Goal: Information Seeking & Learning: Learn about a topic

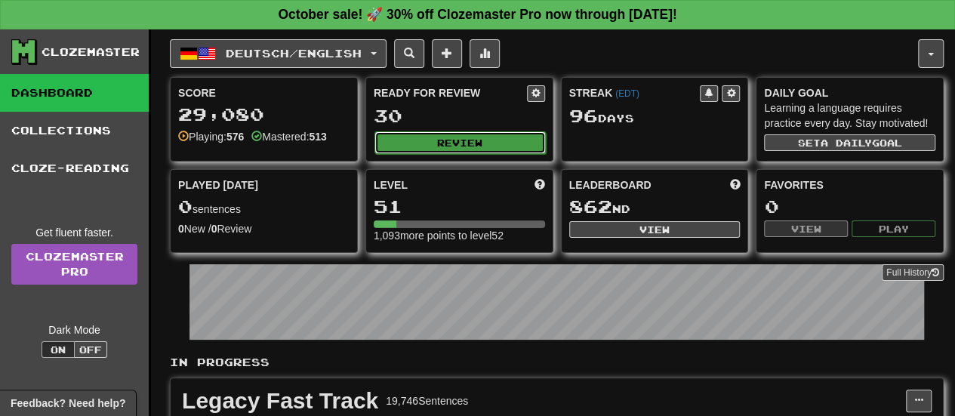
click at [419, 135] on button "Review" at bounding box center [459, 142] width 171 height 23
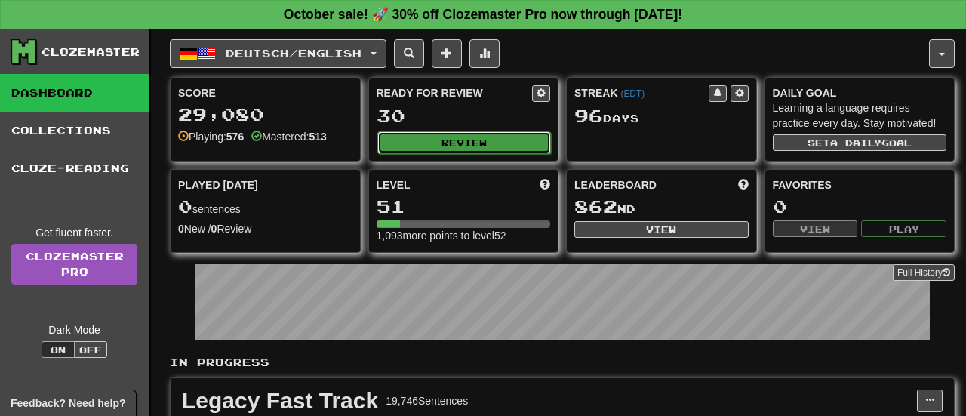
select select "**"
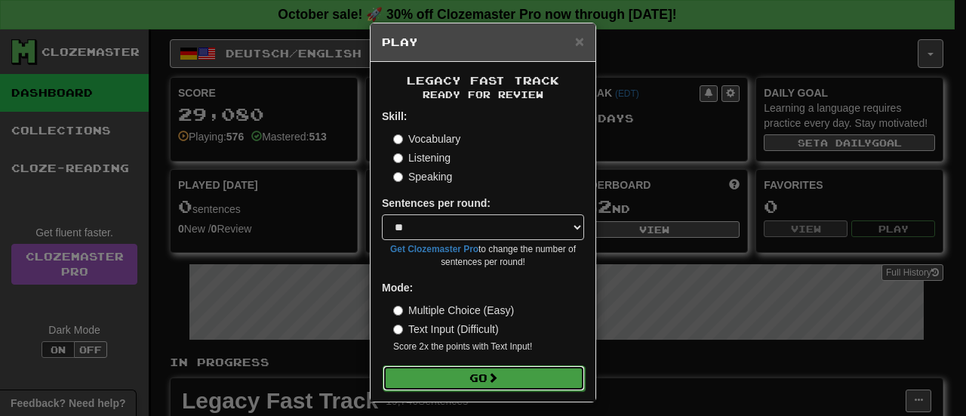
click at [441, 389] on button "Go" at bounding box center [484, 378] width 202 height 26
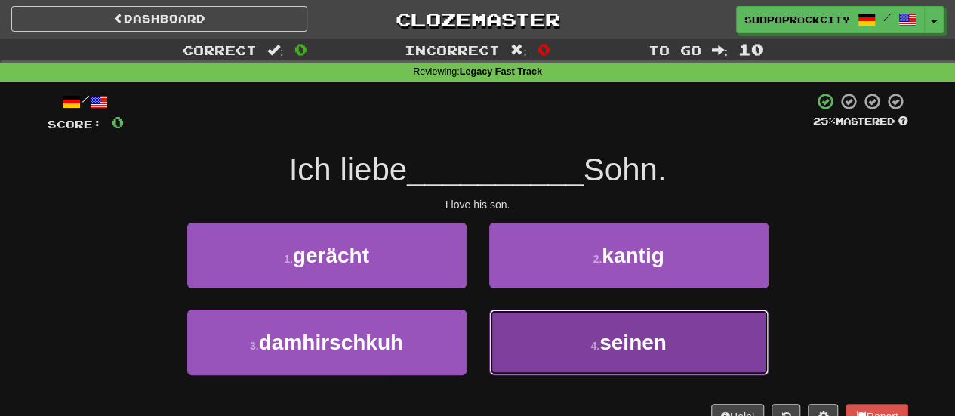
click at [508, 312] on button "4 . seinen" at bounding box center [628, 342] width 279 height 66
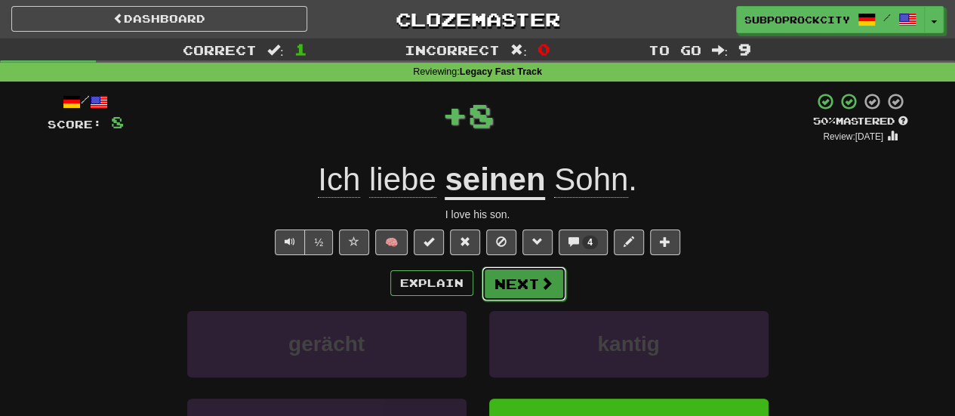
click at [515, 284] on button "Next" at bounding box center [523, 283] width 85 height 35
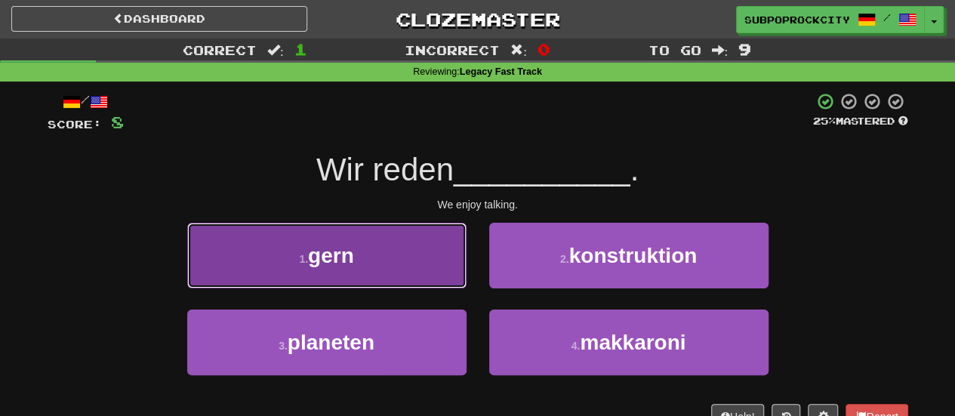
click at [421, 277] on button "1 . gern" at bounding box center [326, 256] width 279 height 66
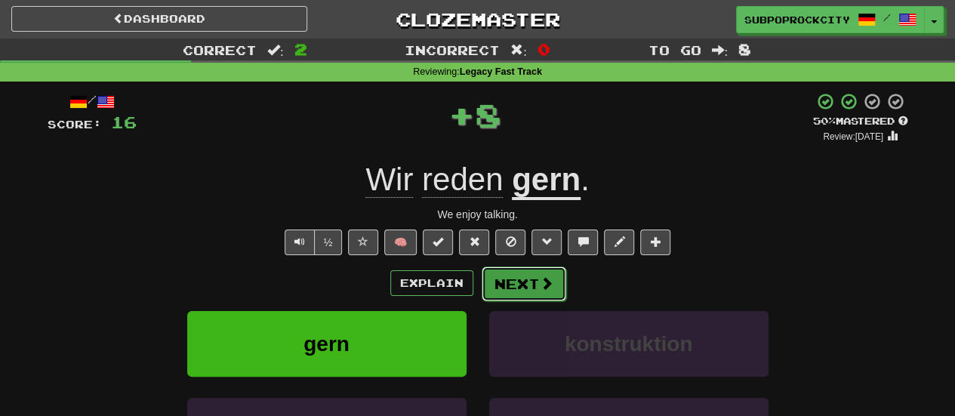
click at [516, 289] on button "Next" at bounding box center [523, 283] width 85 height 35
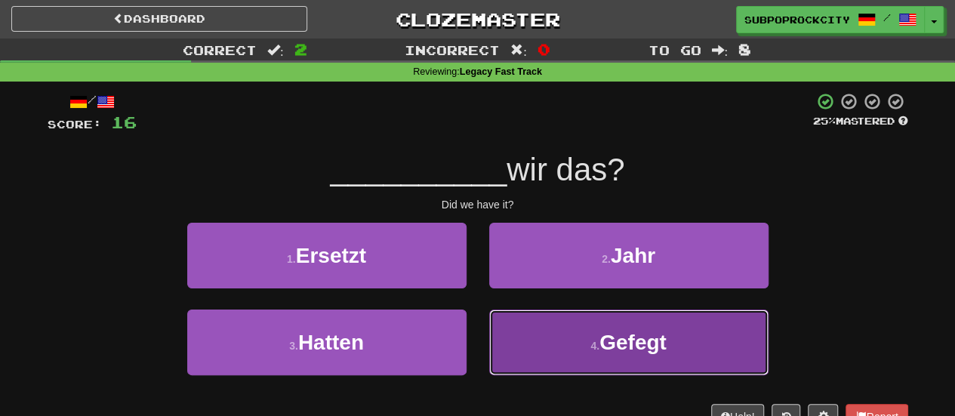
click at [516, 336] on button "4 . Gefegt" at bounding box center [628, 342] width 279 height 66
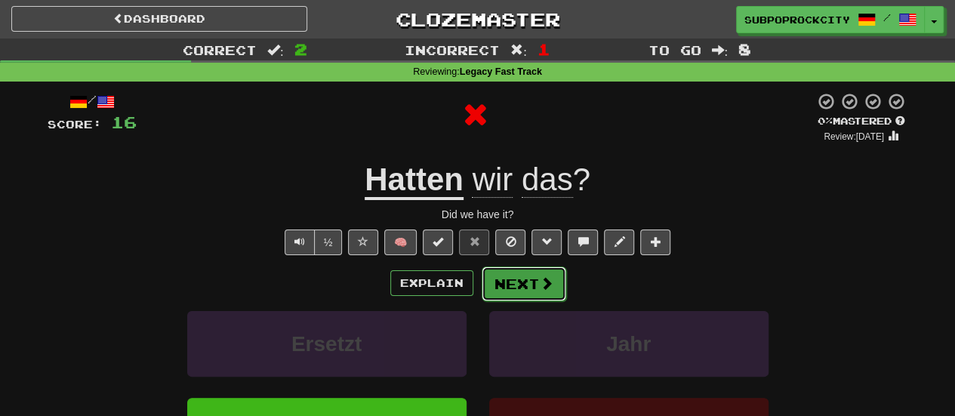
click at [516, 284] on button "Next" at bounding box center [523, 283] width 85 height 35
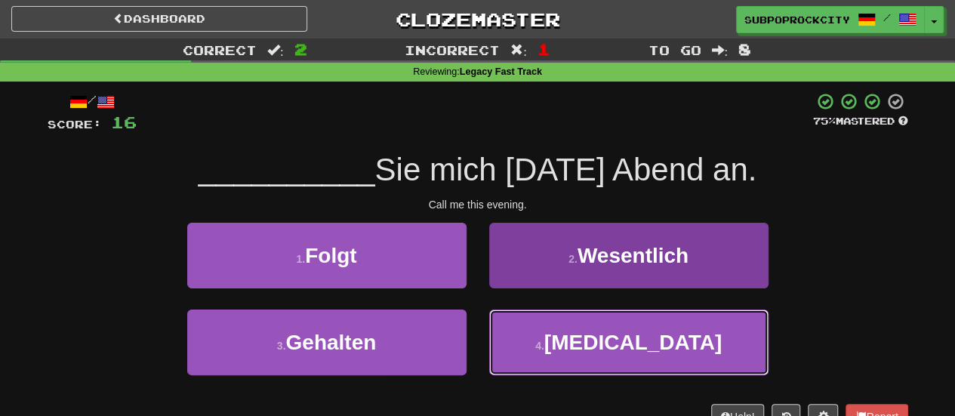
click at [512, 321] on button "4 . Rufen" at bounding box center [628, 342] width 279 height 66
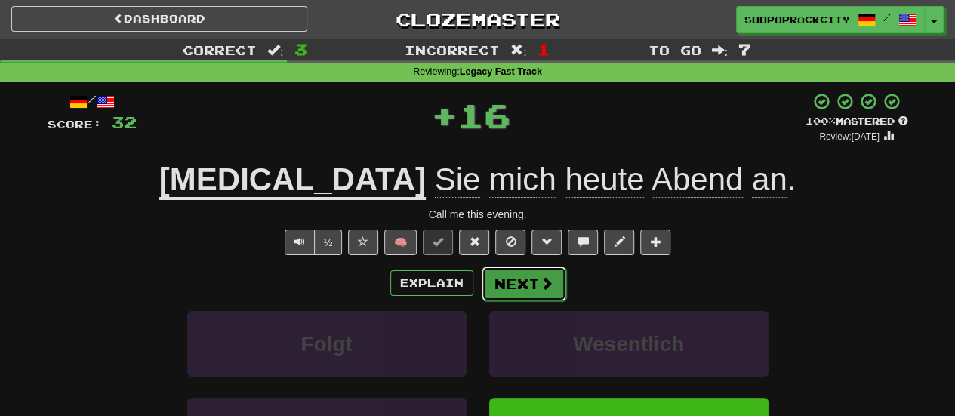
click at [517, 284] on button "Next" at bounding box center [523, 283] width 85 height 35
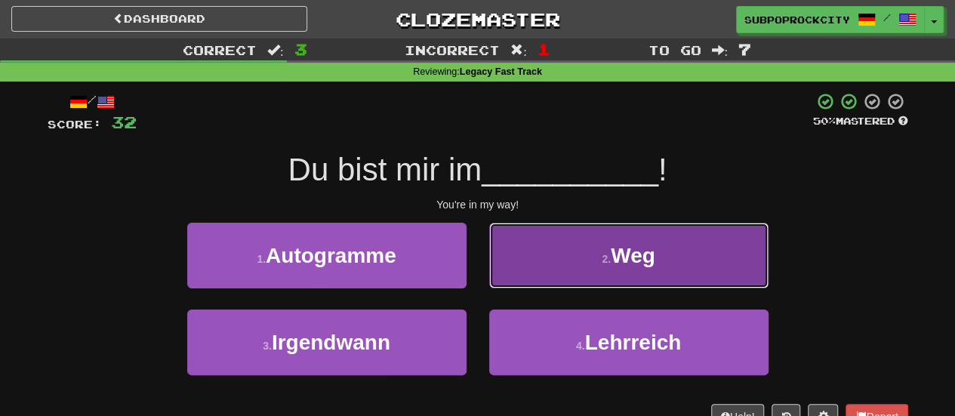
click at [517, 271] on button "2 . Weg" at bounding box center [628, 256] width 279 height 66
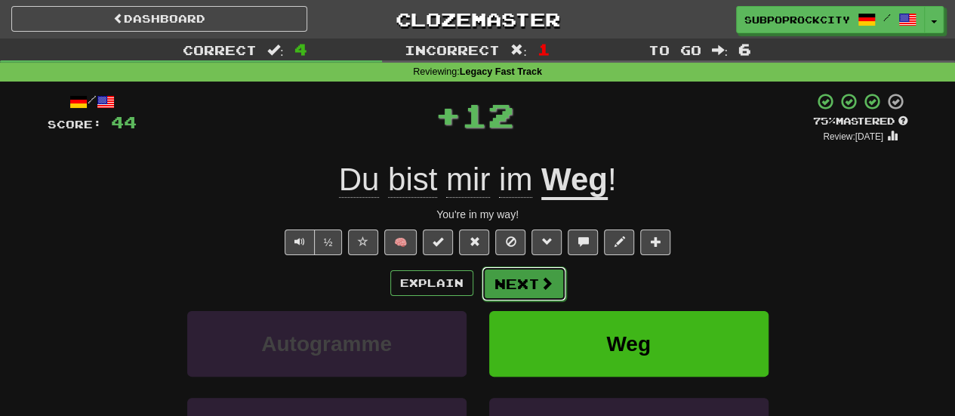
click at [516, 286] on button "Next" at bounding box center [523, 283] width 85 height 35
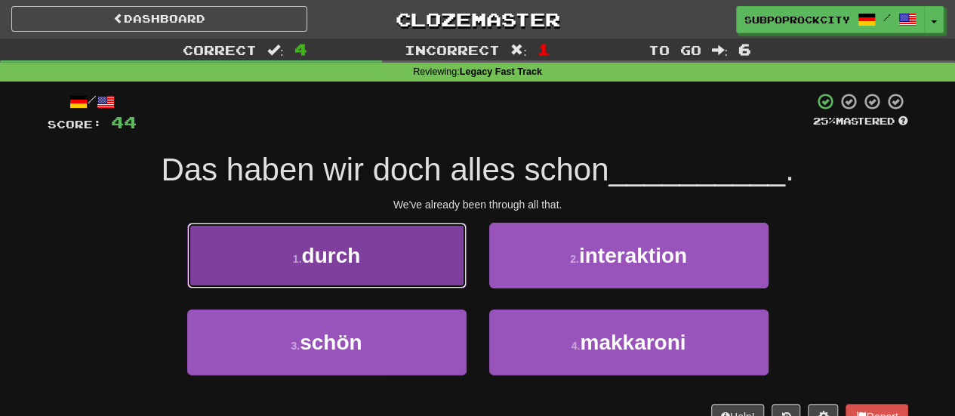
click at [450, 281] on button "1 . durch" at bounding box center [326, 256] width 279 height 66
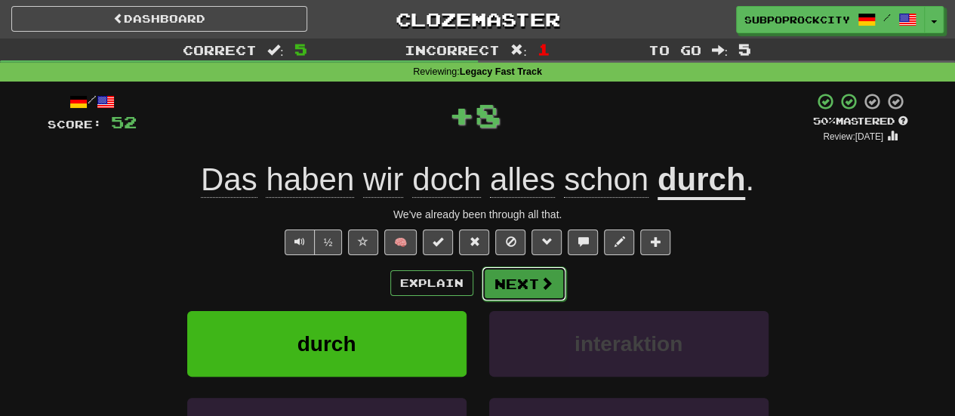
click at [522, 284] on button "Next" at bounding box center [523, 283] width 85 height 35
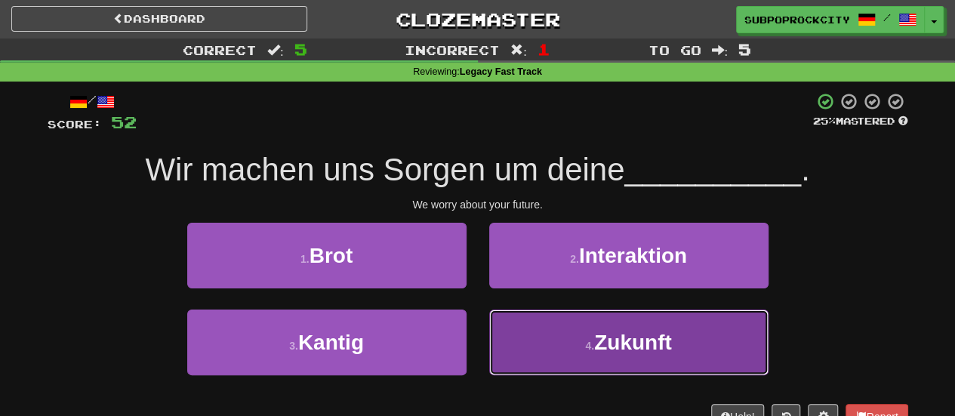
click at [536, 330] on button "4 . Zukunft" at bounding box center [628, 342] width 279 height 66
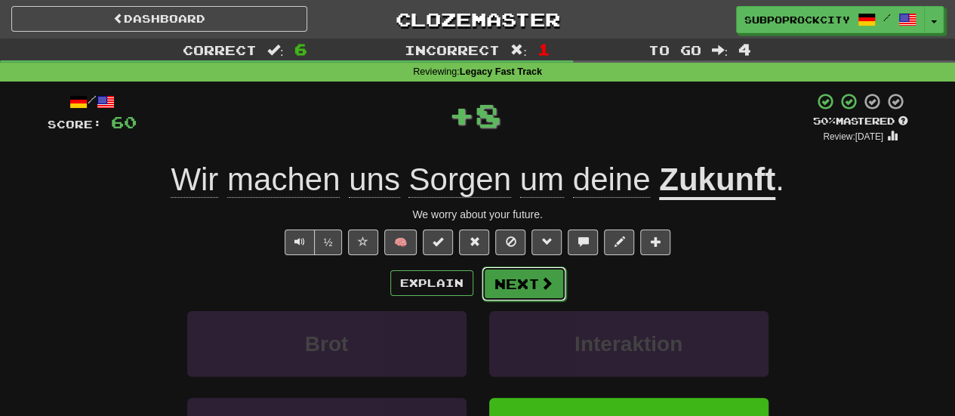
click at [537, 288] on button "Next" at bounding box center [523, 283] width 85 height 35
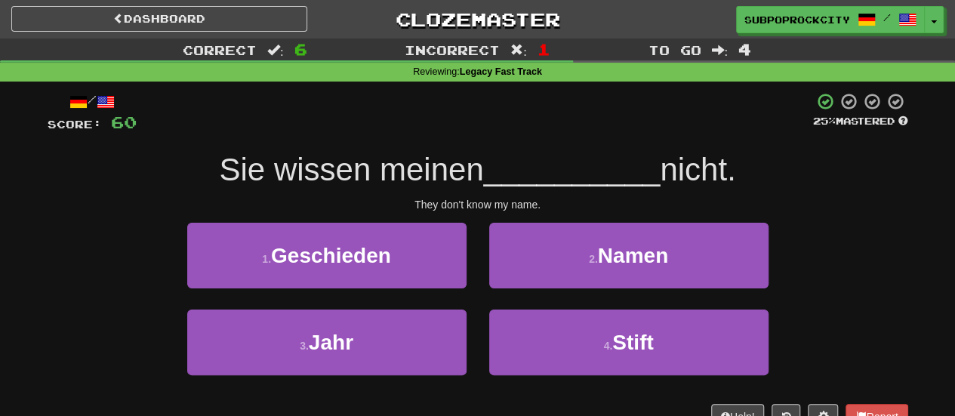
click at [519, 291] on div "2 . Namen" at bounding box center [629, 266] width 302 height 87
click at [518, 295] on div "2 . Namen" at bounding box center [629, 266] width 302 height 87
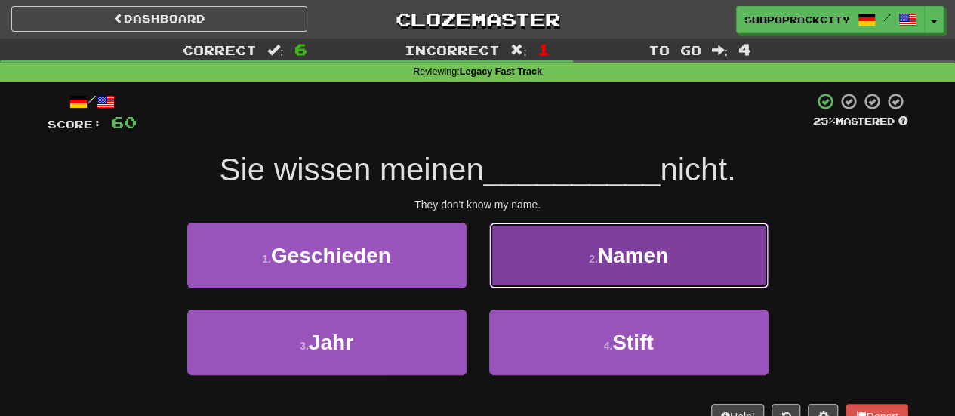
click at [518, 274] on button "2 . Namen" at bounding box center [628, 256] width 279 height 66
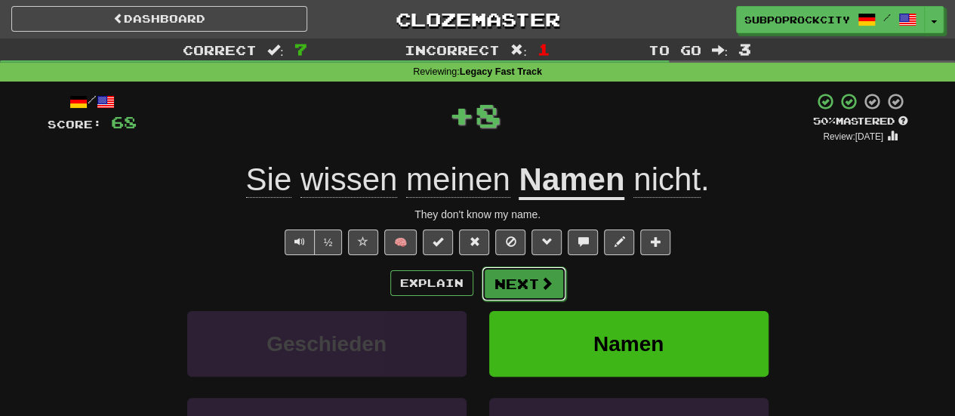
click at [518, 281] on button "Next" at bounding box center [523, 283] width 85 height 35
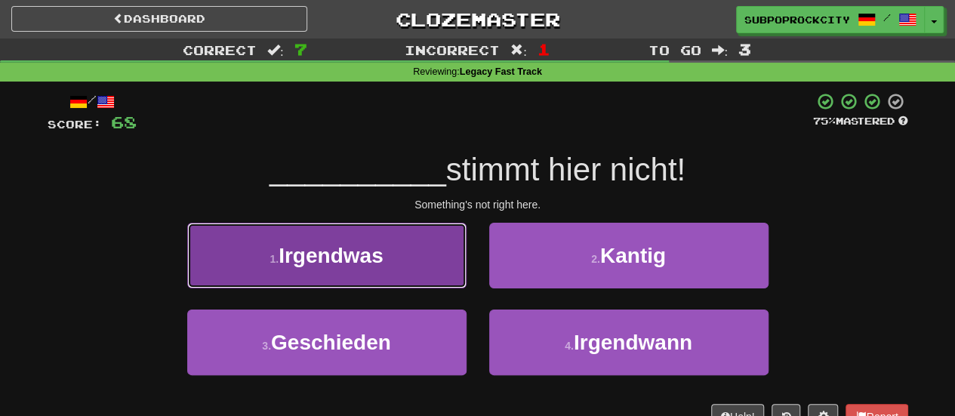
click at [424, 279] on button "1 . Irgendwas" at bounding box center [326, 256] width 279 height 66
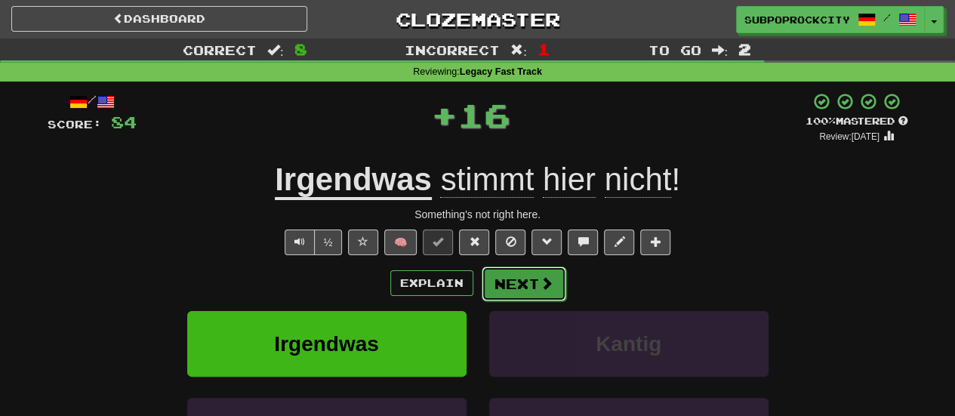
click at [483, 279] on button "Next" at bounding box center [523, 283] width 85 height 35
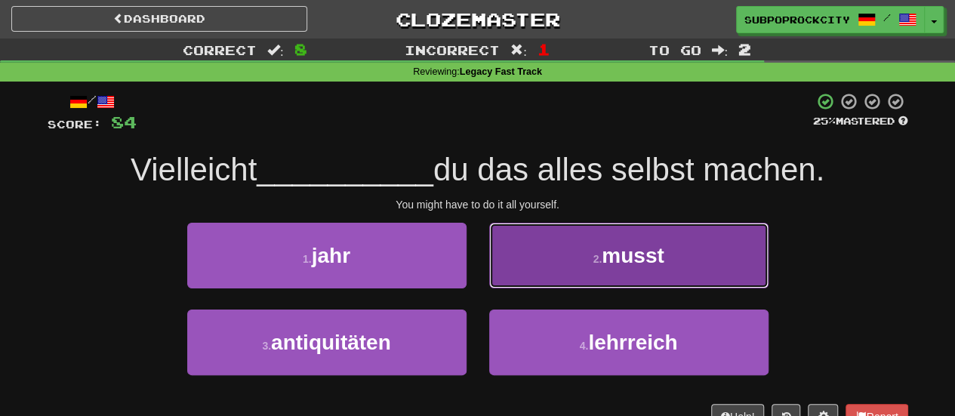
click at [499, 268] on button "2 . musst" at bounding box center [628, 256] width 279 height 66
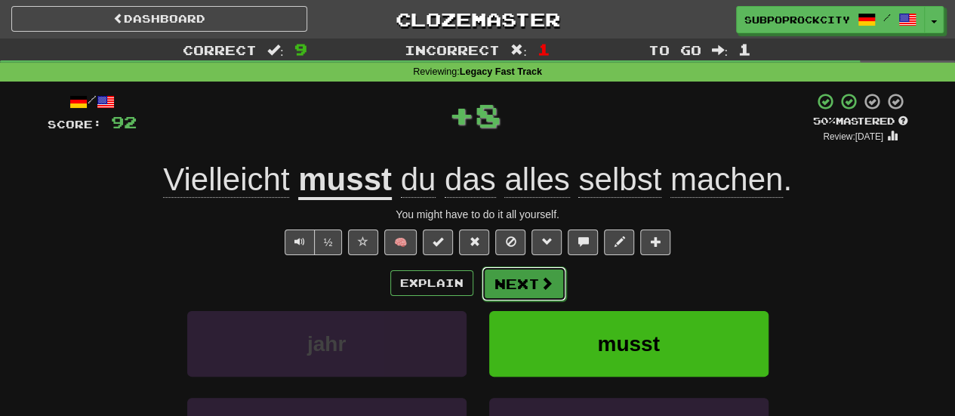
click at [507, 280] on button "Next" at bounding box center [523, 283] width 85 height 35
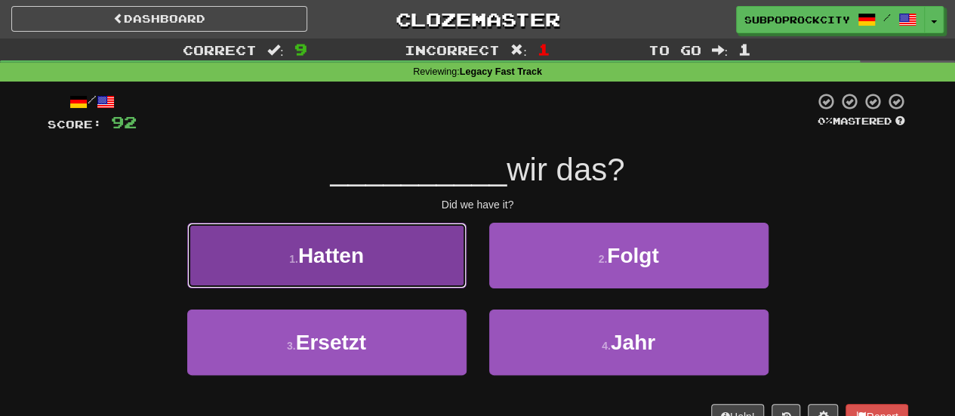
click at [416, 280] on button "1 . Hatten" at bounding box center [326, 256] width 279 height 66
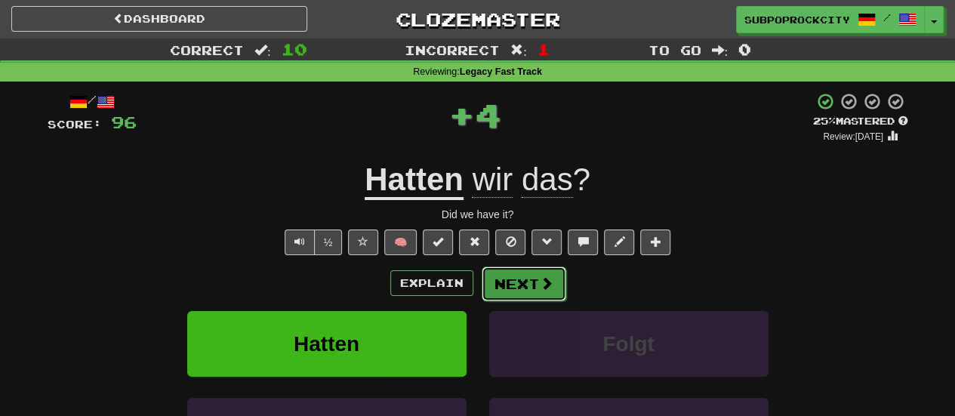
click at [503, 278] on button "Next" at bounding box center [523, 283] width 85 height 35
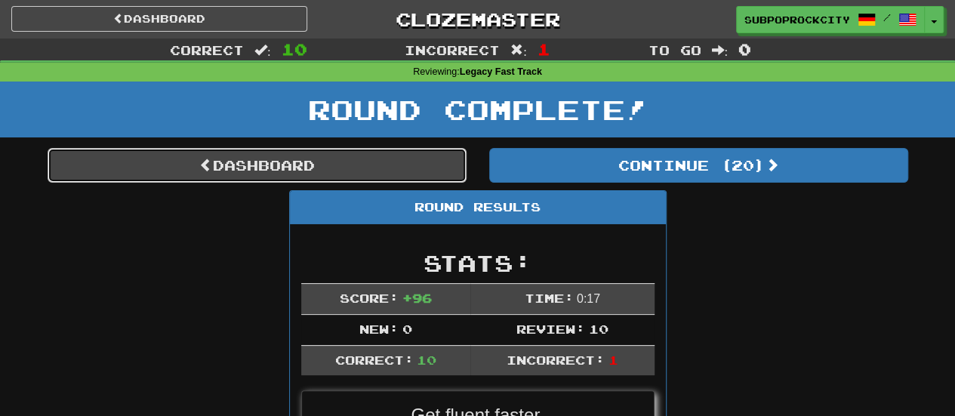
click at [427, 172] on link "Dashboard" at bounding box center [257, 165] width 419 height 35
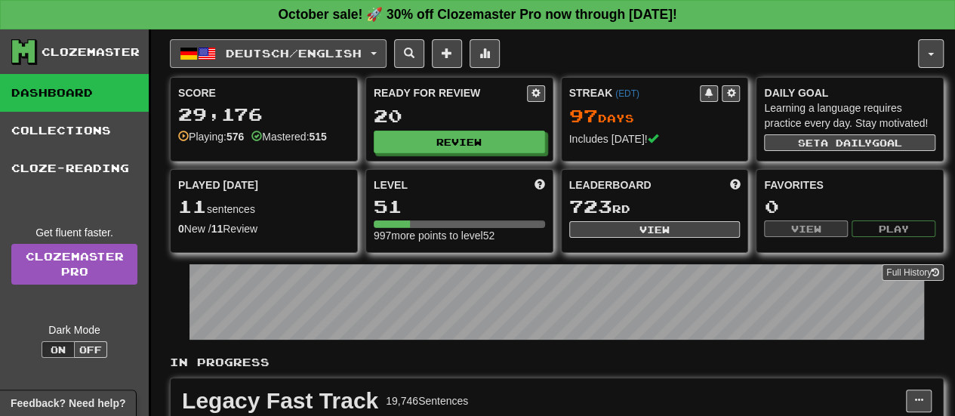
click at [338, 54] on span "Deutsch / English" at bounding box center [294, 53] width 136 height 13
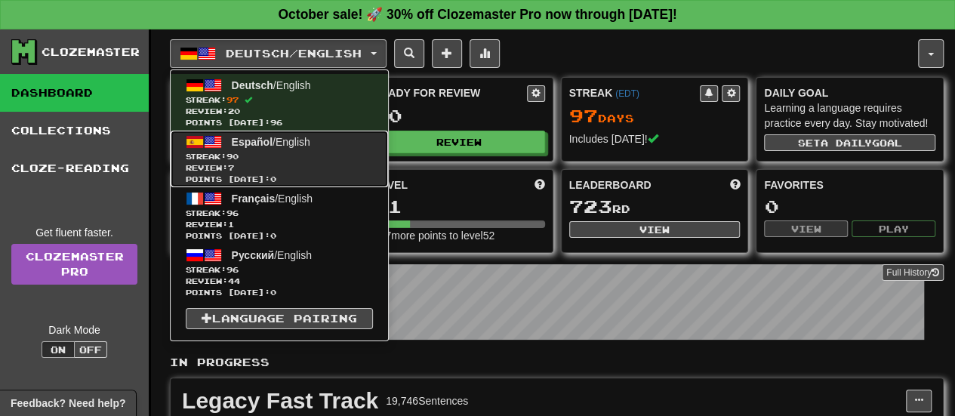
click at [321, 163] on span "Review: 7" at bounding box center [279, 167] width 187 height 11
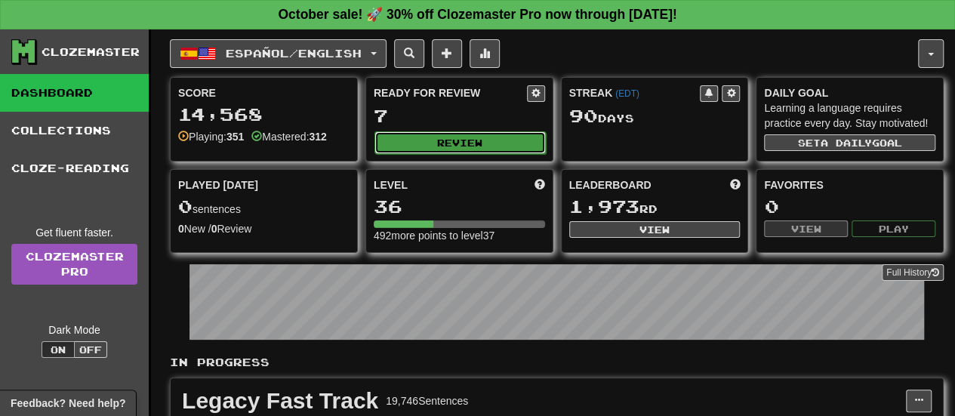
click at [432, 135] on button "Review" at bounding box center [459, 142] width 171 height 23
select select "**"
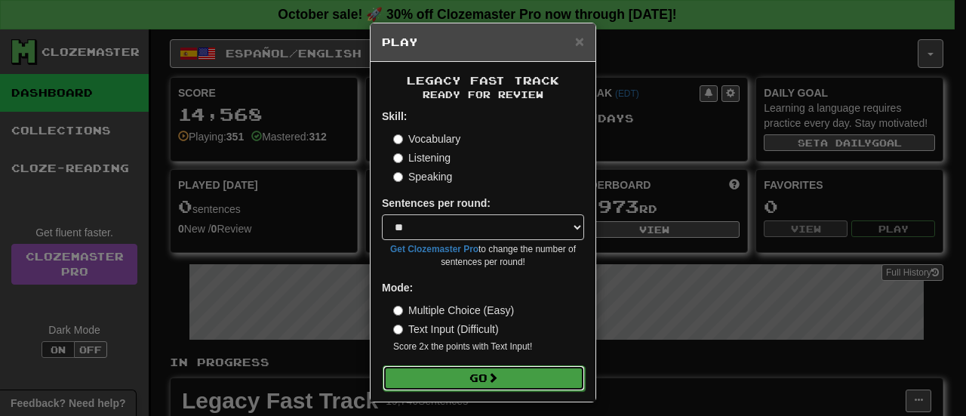
click at [491, 371] on button "Go" at bounding box center [484, 378] width 202 height 26
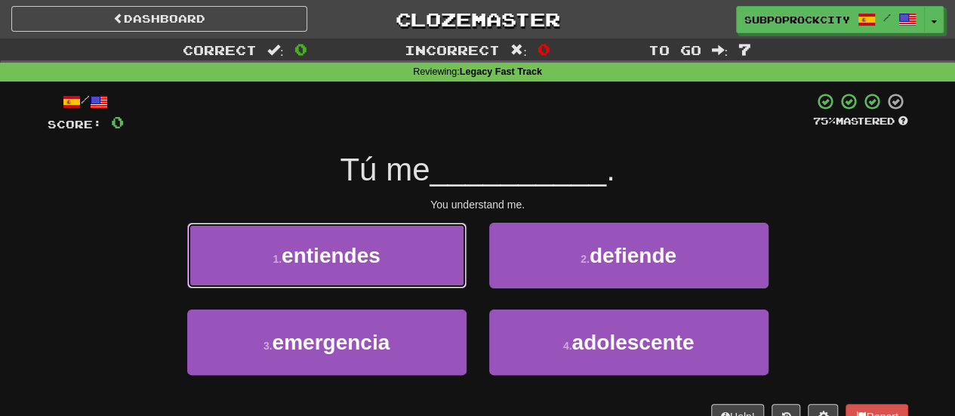
click at [435, 263] on button "1 . entiendes" at bounding box center [326, 256] width 279 height 66
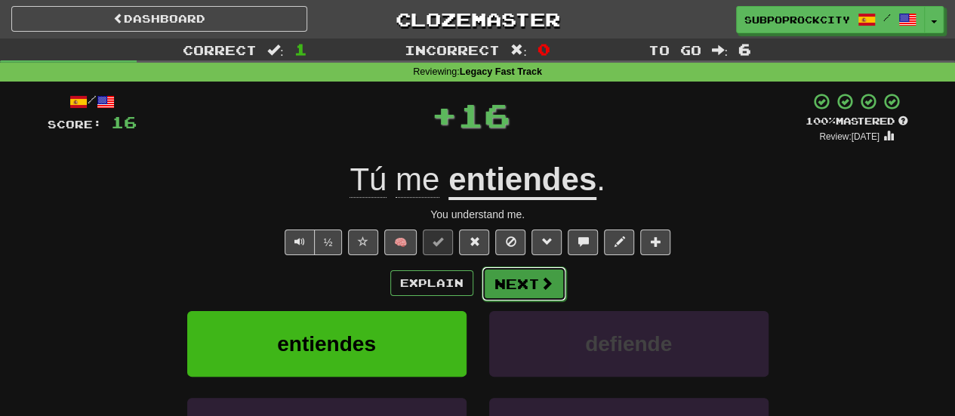
click at [524, 281] on button "Next" at bounding box center [523, 283] width 85 height 35
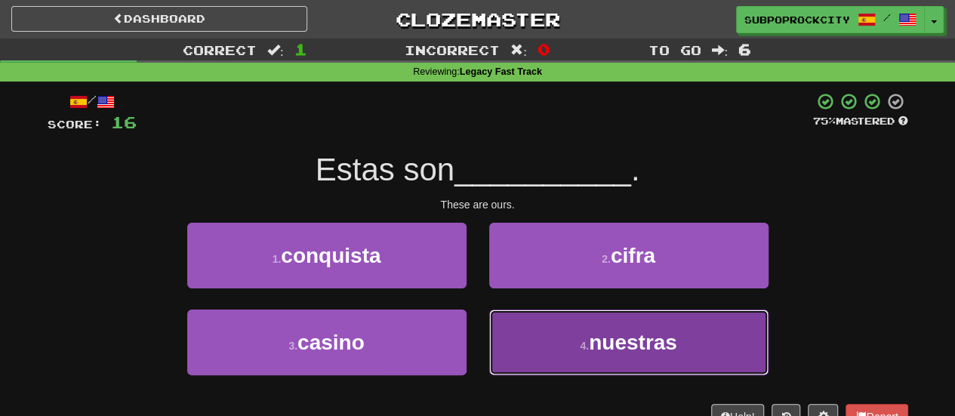
click at [530, 339] on button "4 . nuestras" at bounding box center [628, 342] width 279 height 66
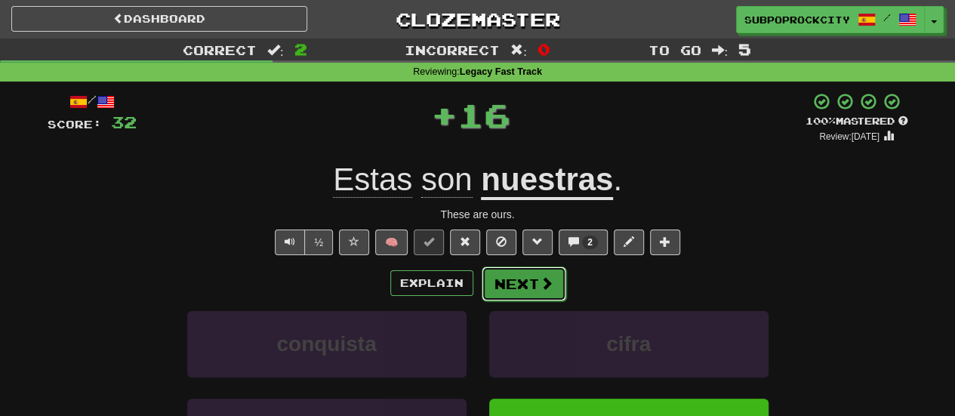
click at [511, 274] on button "Next" at bounding box center [523, 283] width 85 height 35
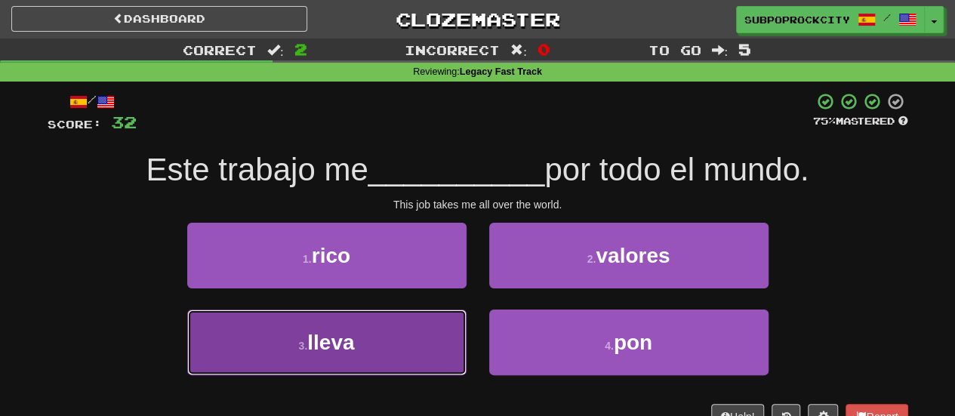
click at [454, 330] on button "3 . lleva" at bounding box center [326, 342] width 279 height 66
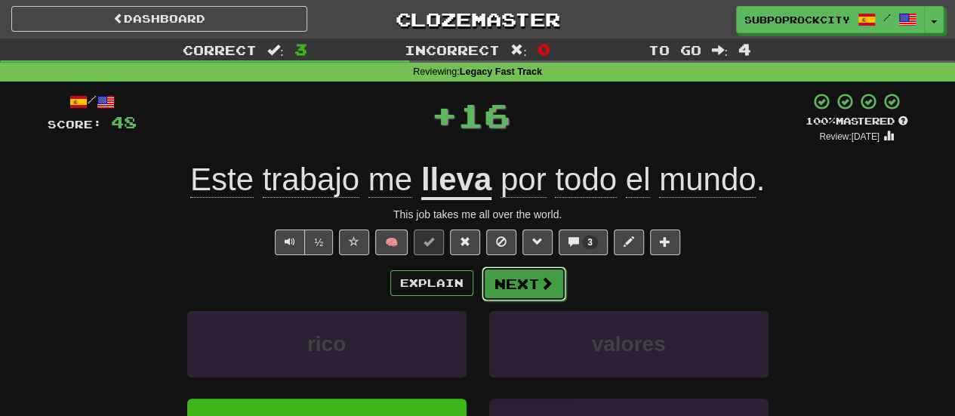
click at [510, 289] on button "Next" at bounding box center [523, 283] width 85 height 35
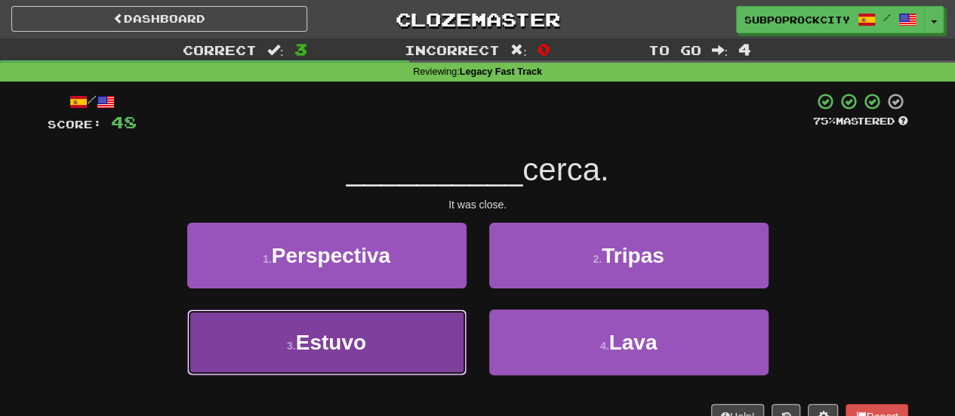
click at [409, 334] on button "3 . Estuvo" at bounding box center [326, 342] width 279 height 66
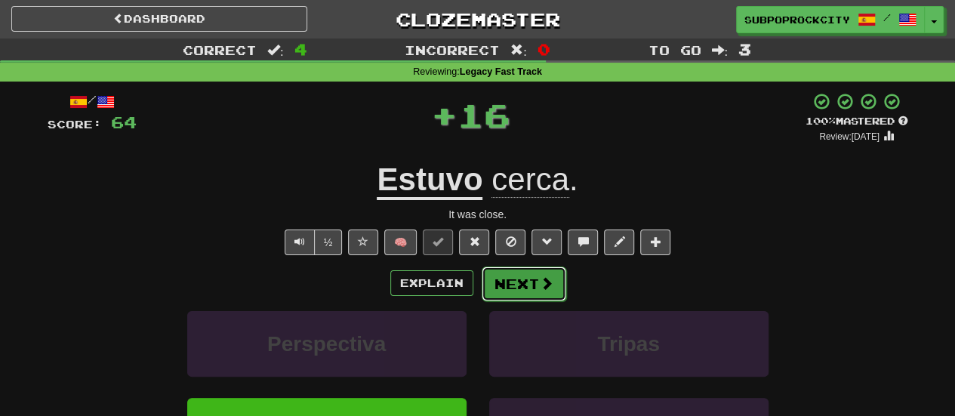
click at [498, 287] on button "Next" at bounding box center [523, 283] width 85 height 35
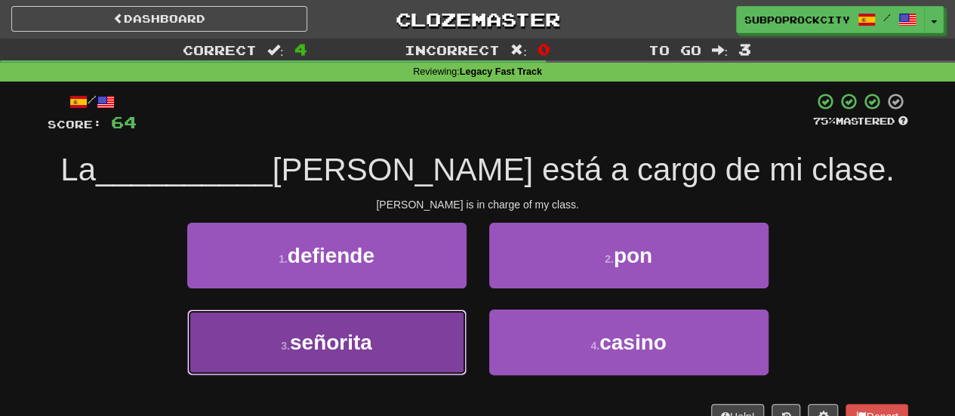
click at [424, 334] on button "3 . señorita" at bounding box center [326, 342] width 279 height 66
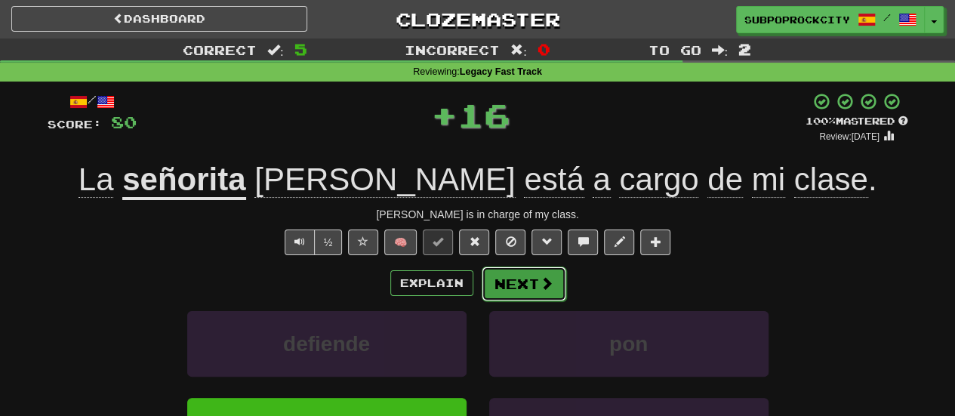
click at [526, 289] on button "Next" at bounding box center [523, 283] width 85 height 35
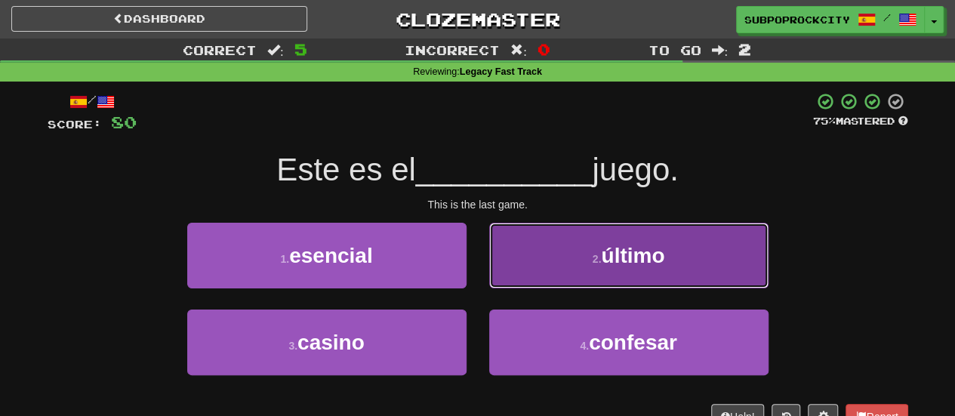
click at [510, 262] on button "2 . último" at bounding box center [628, 256] width 279 height 66
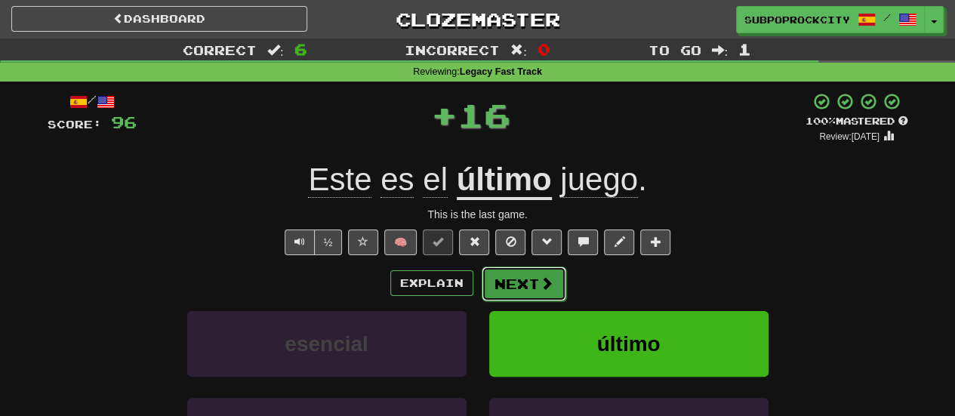
click at [509, 283] on button "Next" at bounding box center [523, 283] width 85 height 35
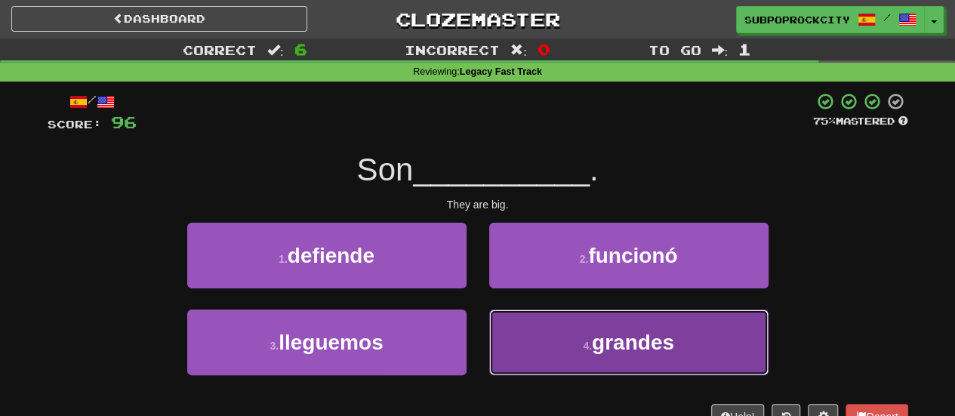
click at [532, 333] on button "4 . grandes" at bounding box center [628, 342] width 279 height 66
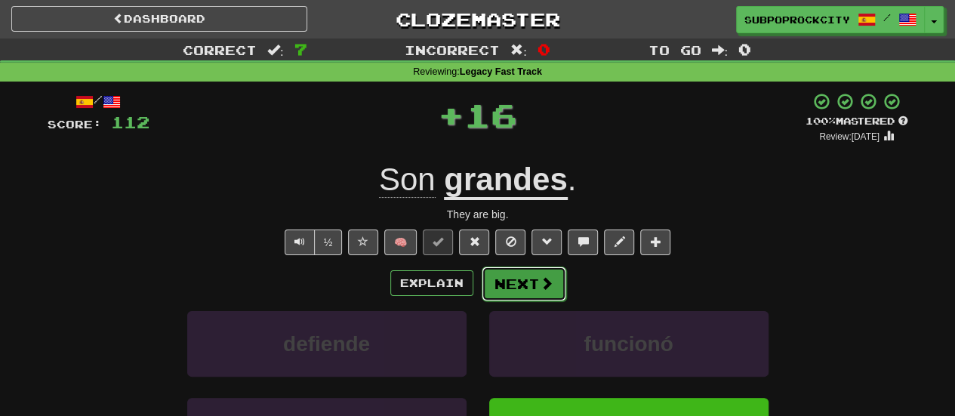
click at [523, 294] on button "Next" at bounding box center [523, 283] width 85 height 35
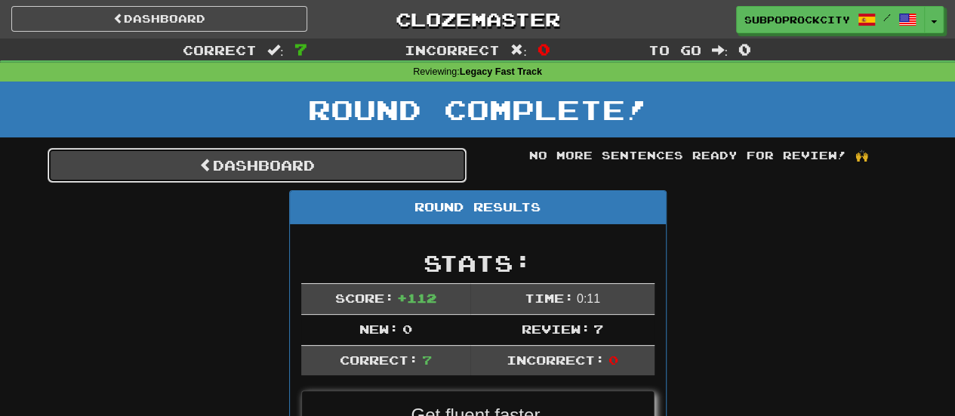
click at [414, 162] on link "Dashboard" at bounding box center [257, 165] width 419 height 35
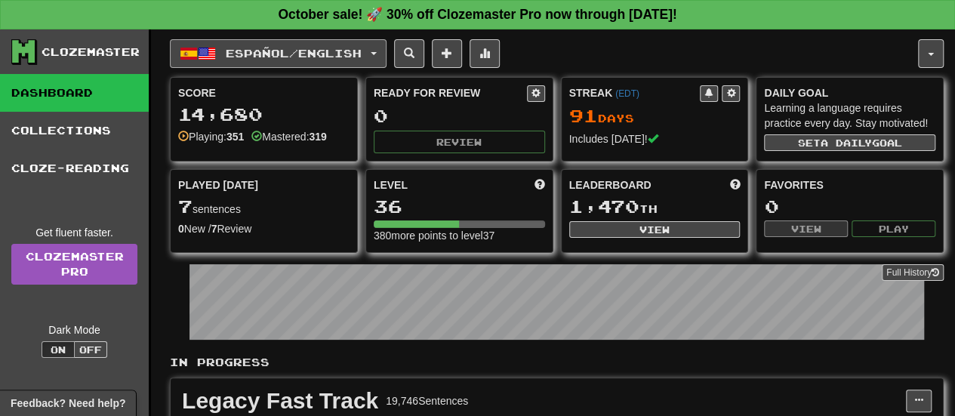
click at [267, 43] on button "Español / English" at bounding box center [278, 53] width 217 height 29
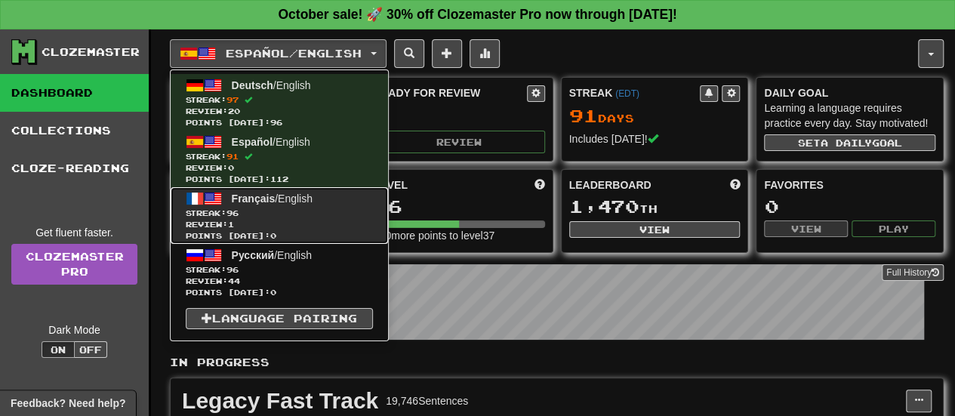
click at [303, 194] on span "Français / English" at bounding box center [272, 198] width 81 height 12
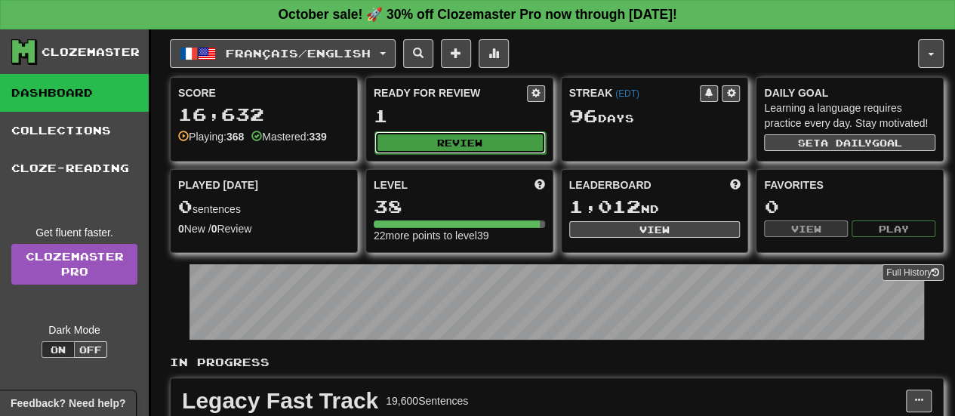
click at [394, 145] on button "Review" at bounding box center [459, 142] width 171 height 23
select select "**"
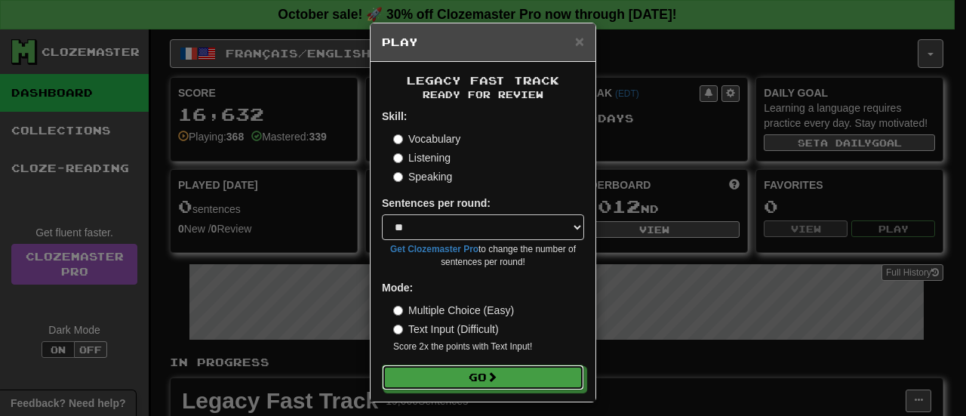
drag, startPoint x: 516, startPoint y: 383, endPoint x: 518, endPoint y: 394, distance: 11.4
click at [543, 415] on div "× Play Legacy Fast Track Ready for Review Skill: Vocabulary Listening Speaking …" at bounding box center [483, 208] width 966 height 416
click at [513, 386] on button "Go" at bounding box center [484, 378] width 202 height 26
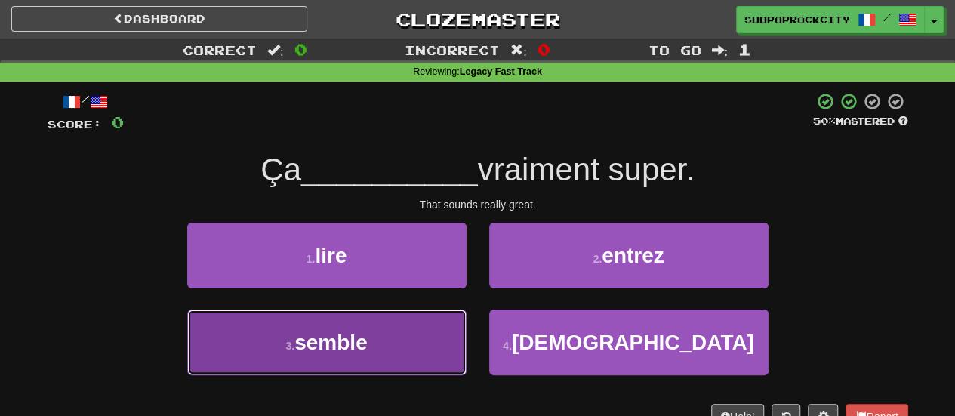
click at [421, 348] on button "3 . semble" at bounding box center [326, 342] width 279 height 66
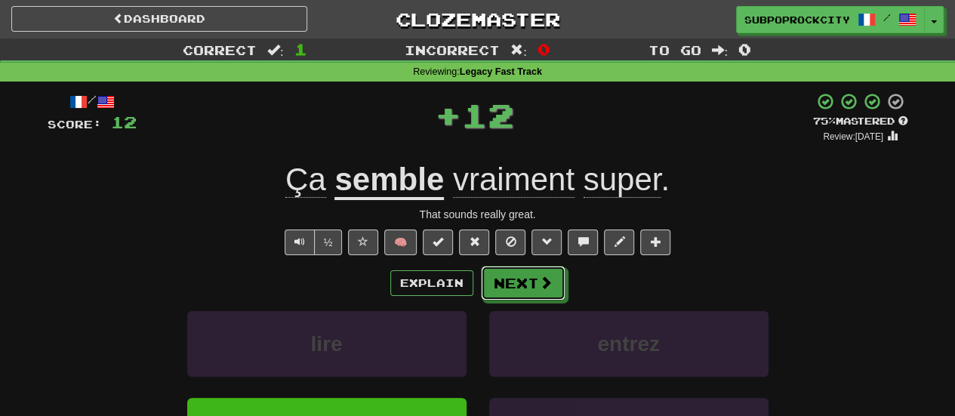
click at [495, 288] on button "Next" at bounding box center [523, 283] width 85 height 35
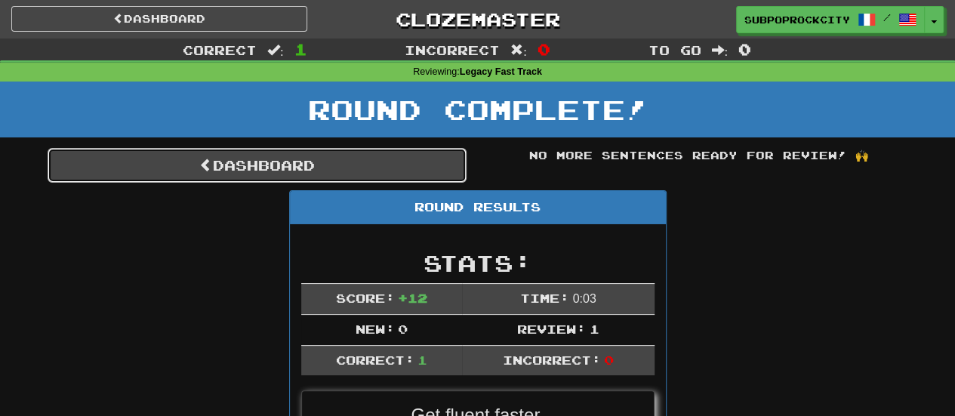
click at [323, 149] on link "Dashboard" at bounding box center [257, 165] width 419 height 35
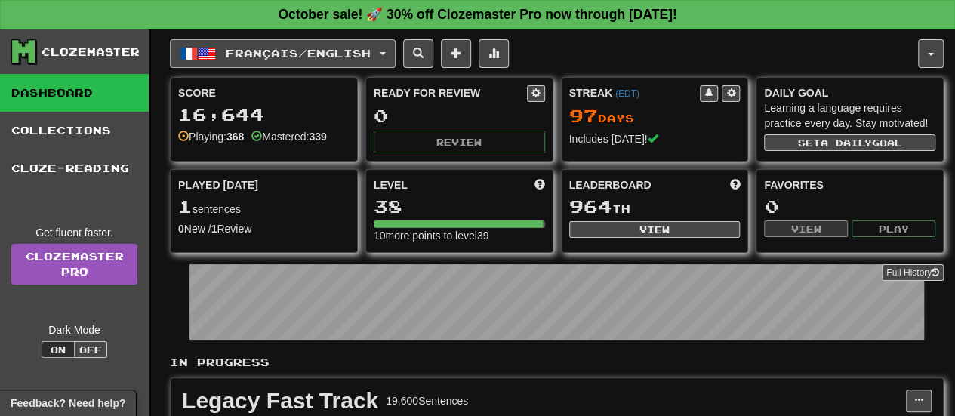
click at [294, 57] on span "Français / English" at bounding box center [298, 53] width 145 height 13
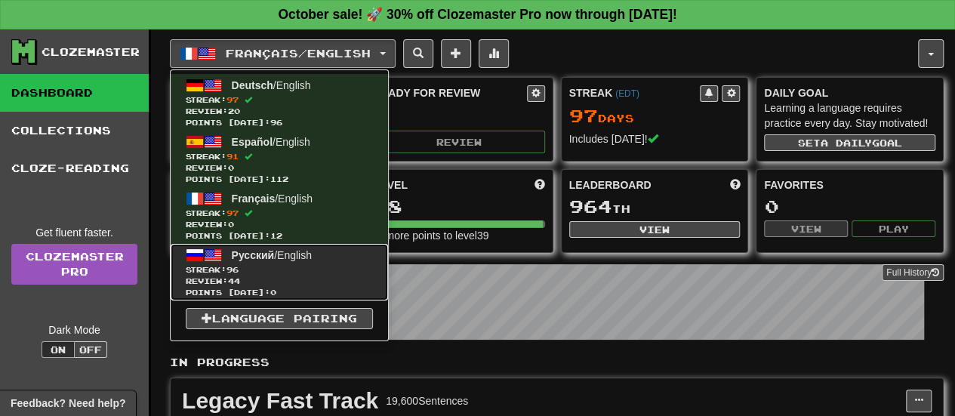
click at [308, 261] on link "Русский / English Streak: 96 Review: 44 Points today: 0" at bounding box center [279, 272] width 217 height 57
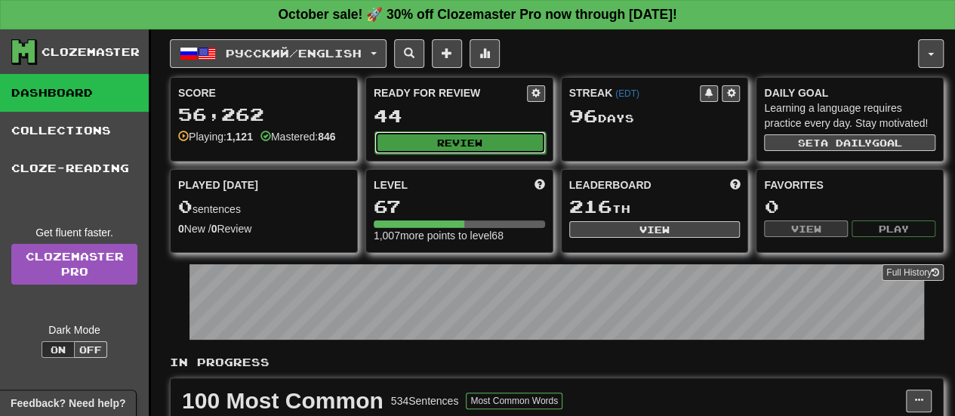
click at [473, 138] on button "Review" at bounding box center [459, 142] width 171 height 23
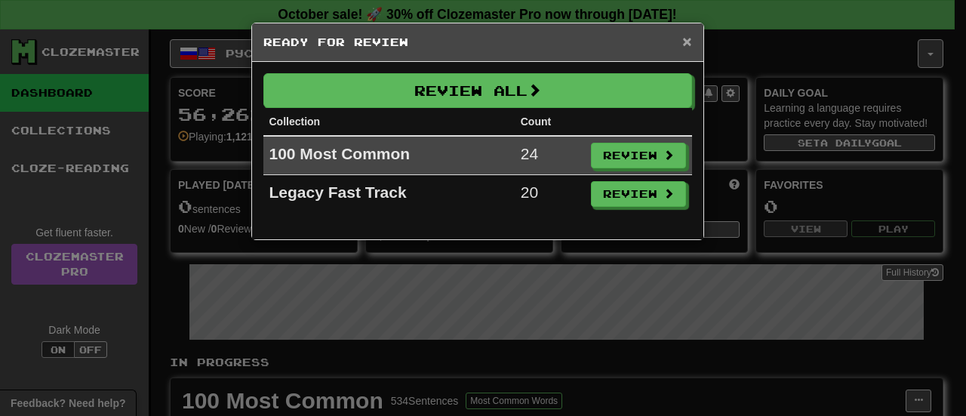
click at [685, 42] on span "×" at bounding box center [686, 40] width 9 height 17
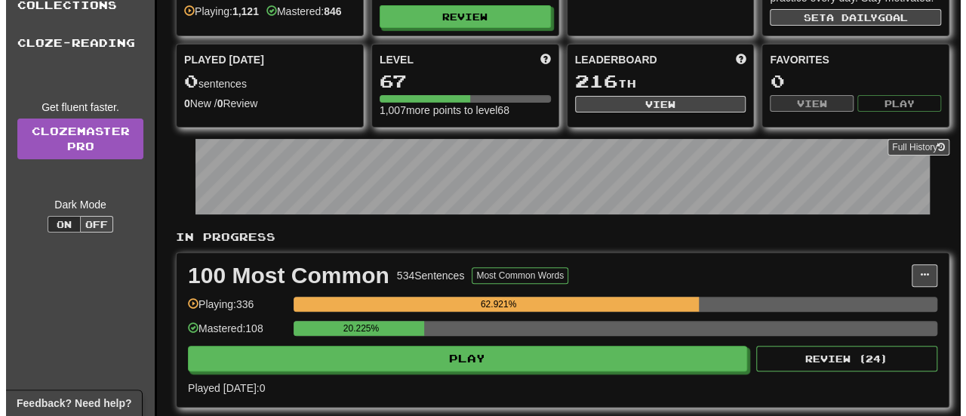
scroll to position [151, 0]
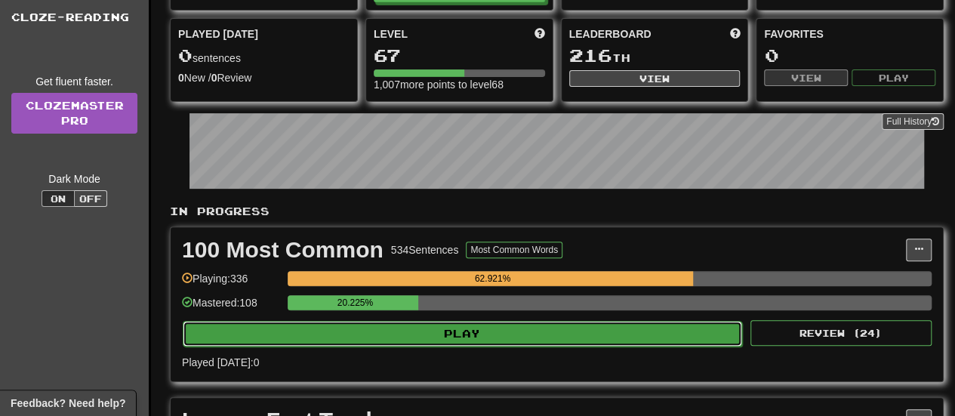
click at [427, 330] on button "Play" at bounding box center [462, 334] width 559 height 26
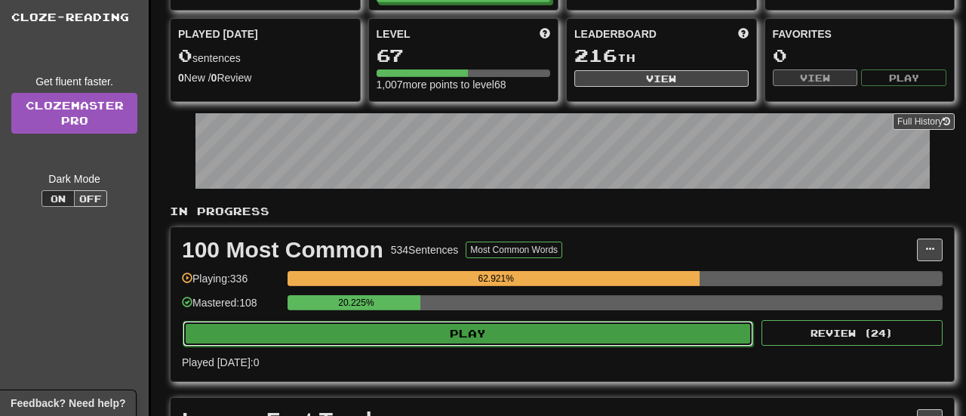
select select "**"
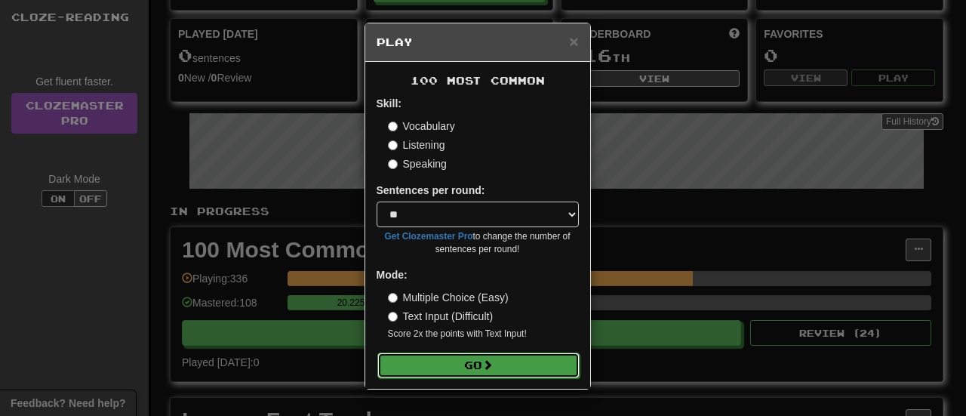
click at [472, 358] on button "Go" at bounding box center [478, 365] width 202 height 26
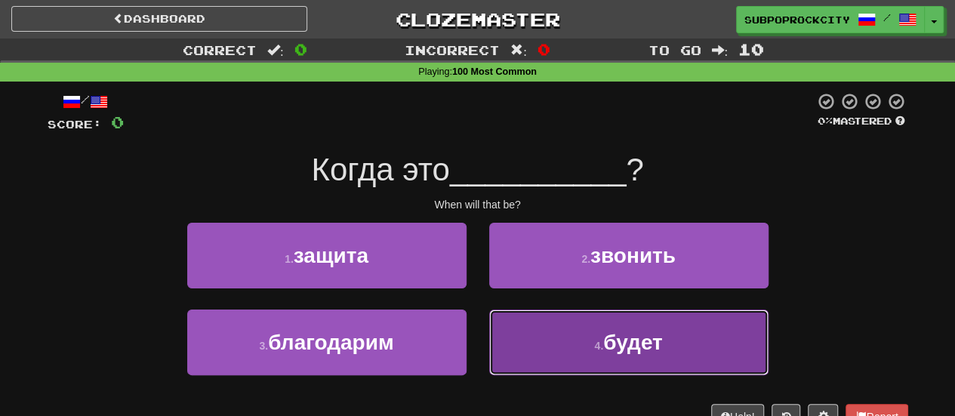
click at [535, 339] on button "4 . будет" at bounding box center [628, 342] width 279 height 66
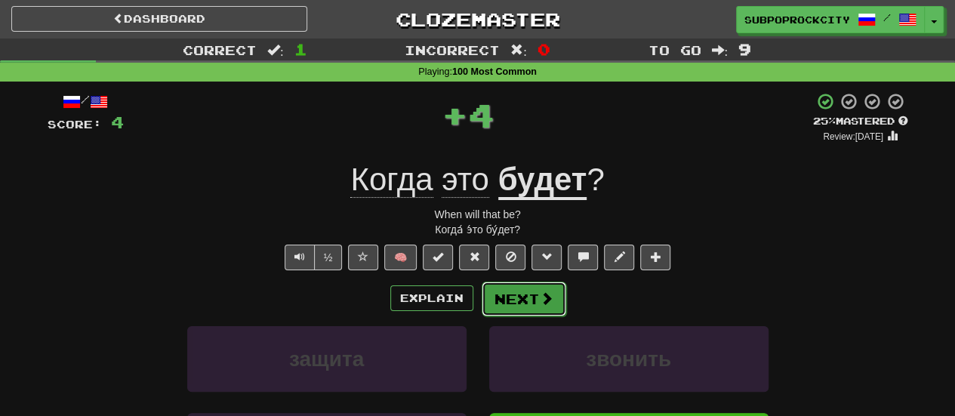
click at [513, 298] on button "Next" at bounding box center [523, 298] width 85 height 35
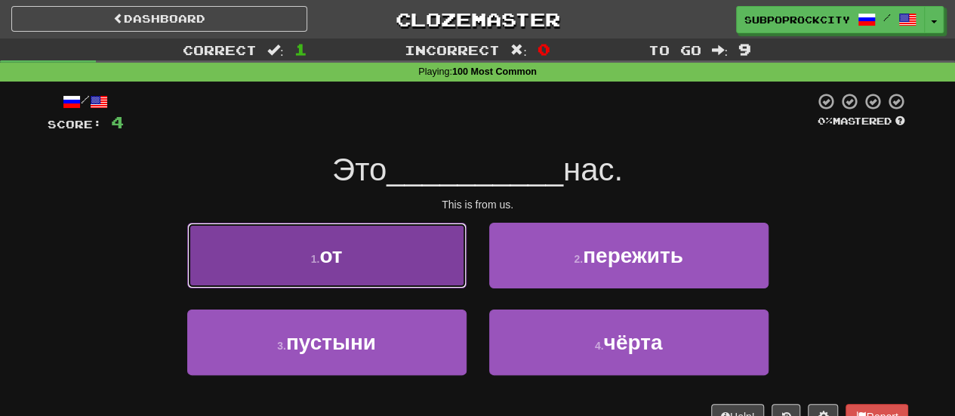
click at [386, 265] on button "1 . от" at bounding box center [326, 256] width 279 height 66
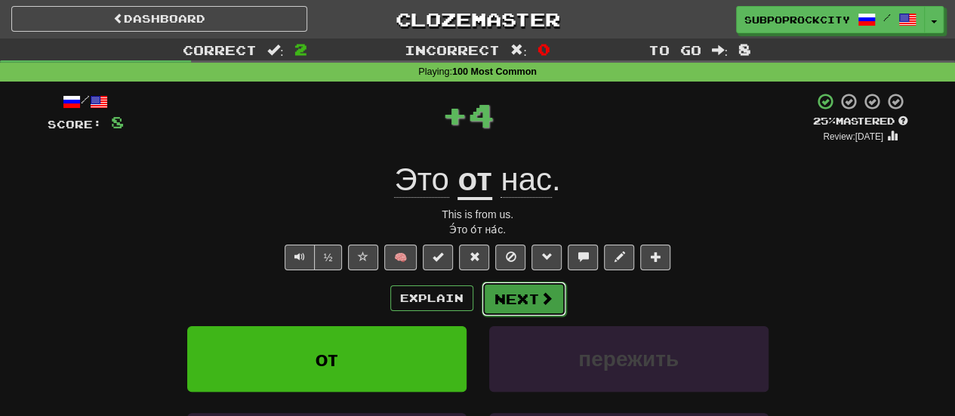
click at [507, 291] on button "Next" at bounding box center [523, 298] width 85 height 35
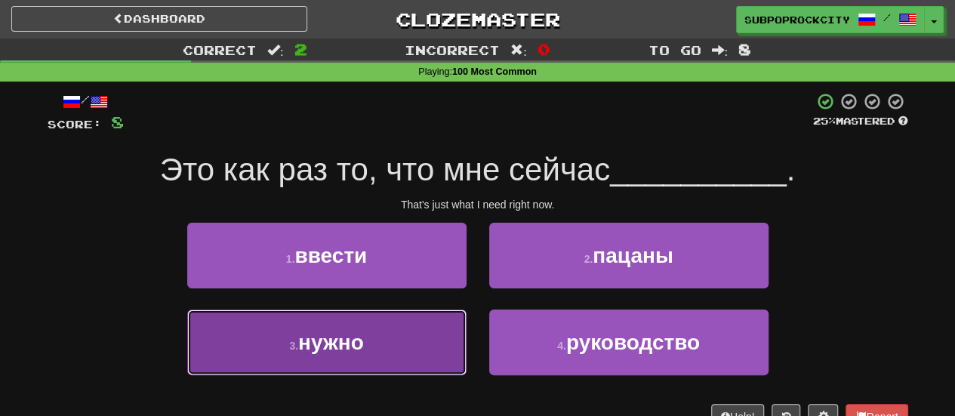
click at [417, 322] on button "3 . нужно" at bounding box center [326, 342] width 279 height 66
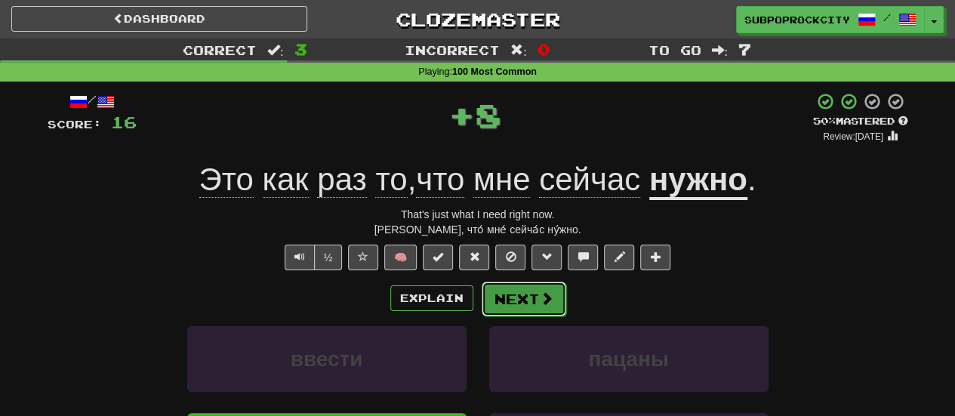
click at [528, 286] on button "Next" at bounding box center [523, 298] width 85 height 35
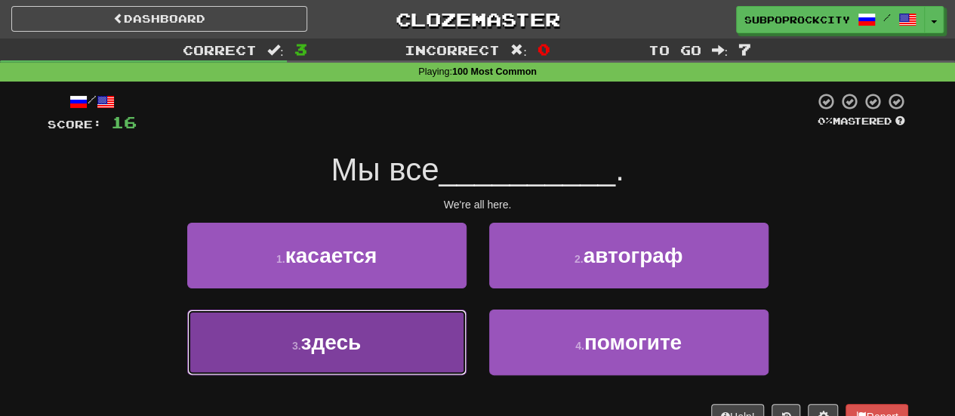
click at [418, 337] on button "3 . здесь" at bounding box center [326, 342] width 279 height 66
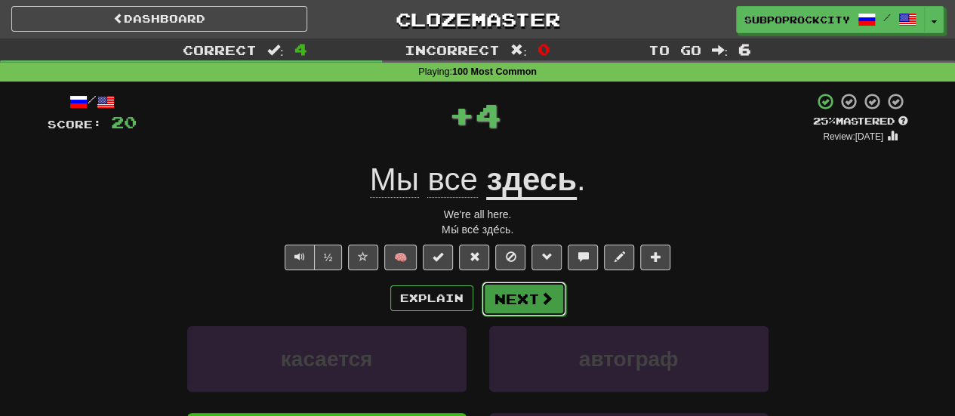
click at [540, 282] on button "Next" at bounding box center [523, 298] width 85 height 35
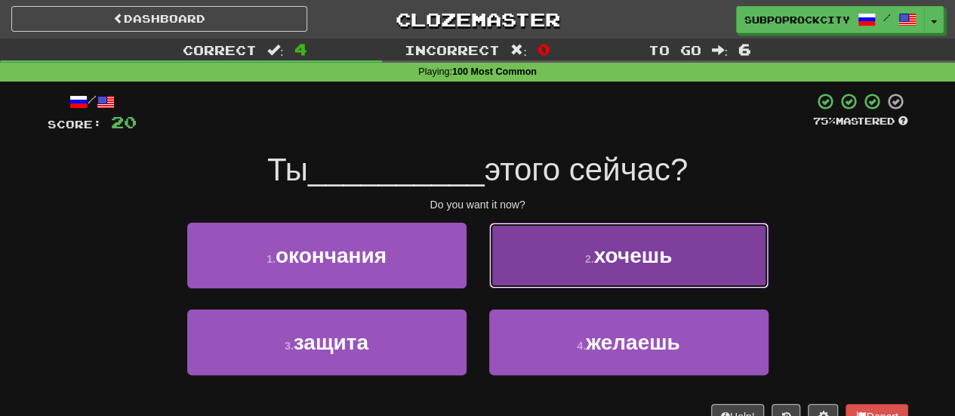
click at [518, 254] on button "2 . хочешь" at bounding box center [628, 256] width 279 height 66
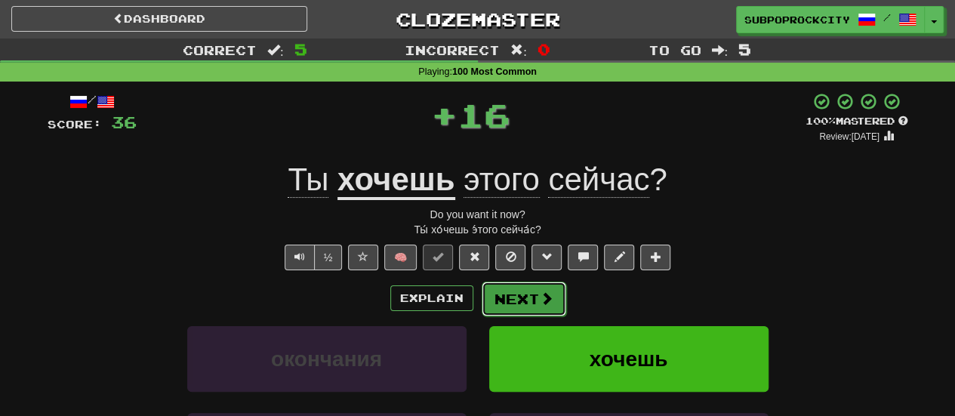
click at [505, 287] on button "Next" at bounding box center [523, 298] width 85 height 35
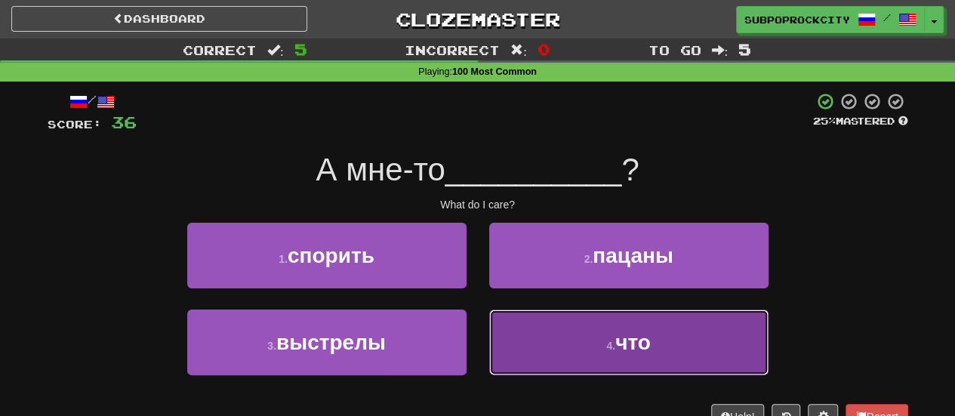
click at [506, 328] on button "4 . что" at bounding box center [628, 342] width 279 height 66
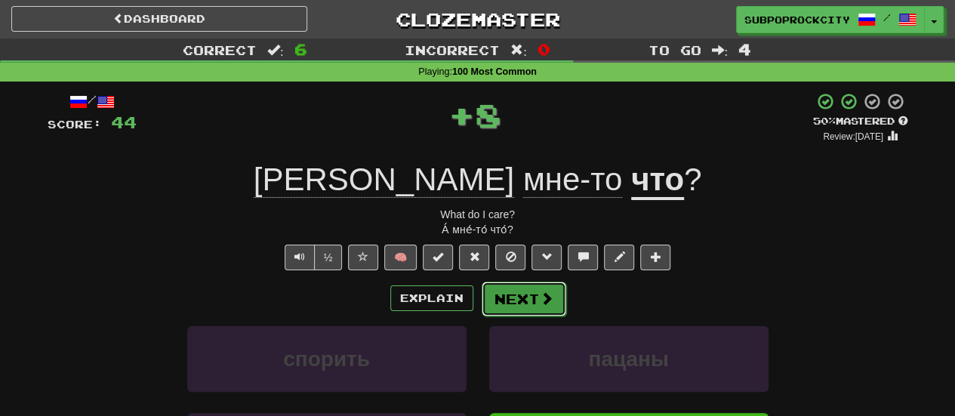
click at [497, 282] on button "Next" at bounding box center [523, 298] width 85 height 35
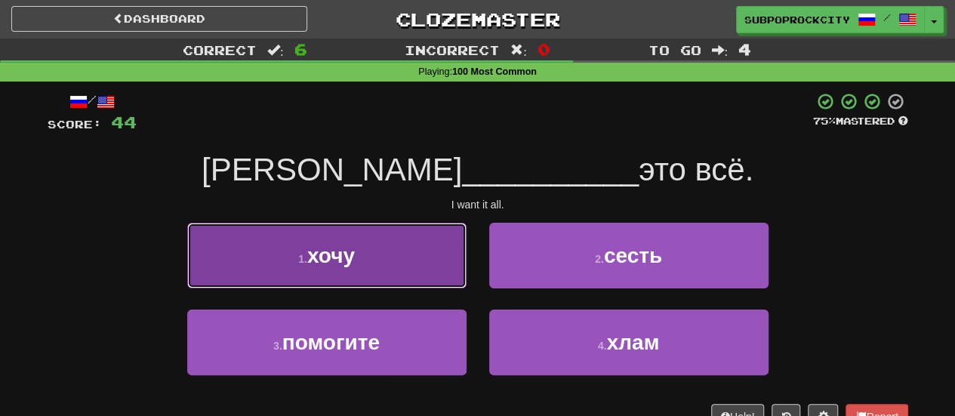
click at [406, 260] on button "1 . хочу" at bounding box center [326, 256] width 279 height 66
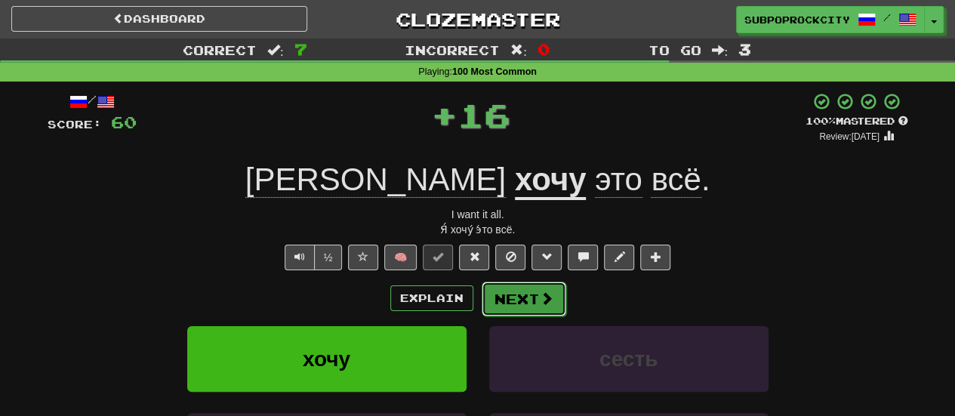
click at [504, 289] on button "Next" at bounding box center [523, 298] width 85 height 35
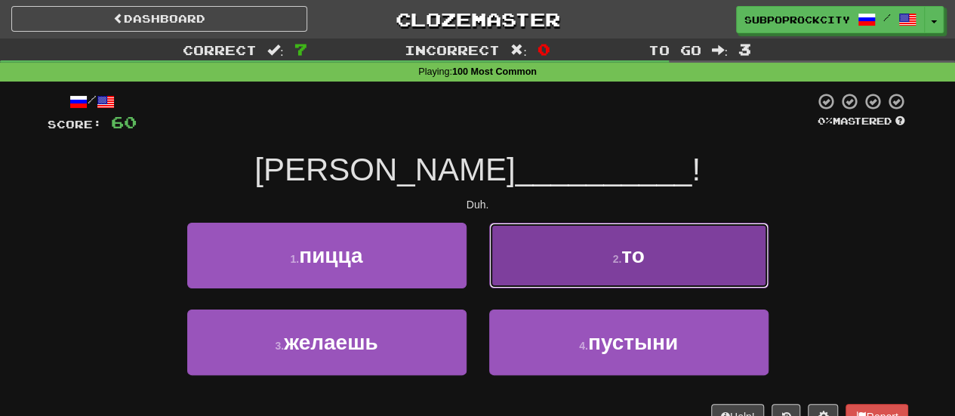
click at [518, 265] on button "2 . то" at bounding box center [628, 256] width 279 height 66
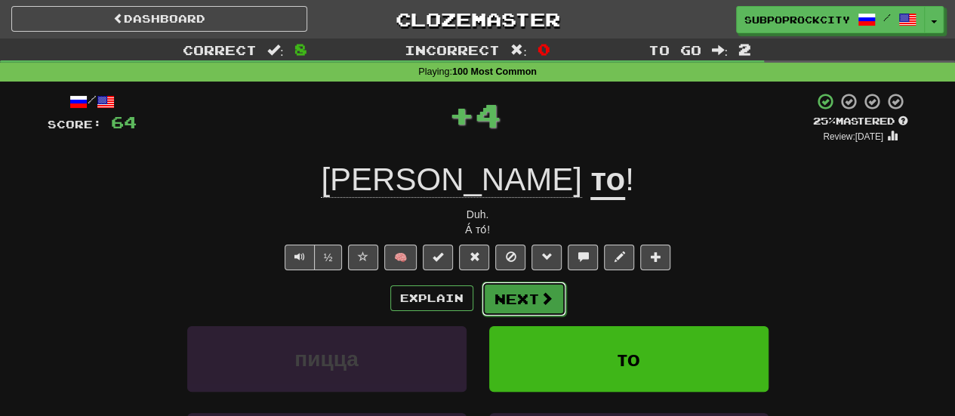
drag, startPoint x: 518, startPoint y: 278, endPoint x: 515, endPoint y: 291, distance: 12.3
click at [515, 291] on button "Next" at bounding box center [523, 298] width 85 height 35
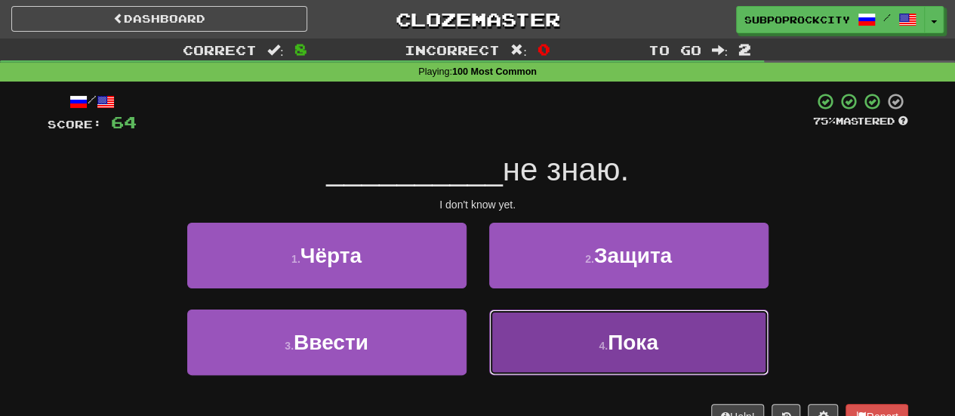
click at [521, 315] on button "4 . Пока" at bounding box center [628, 342] width 279 height 66
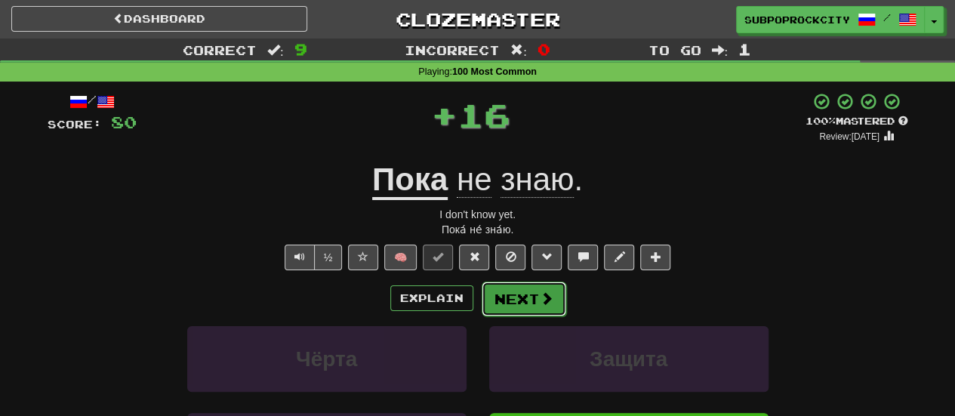
click at [512, 291] on button "Next" at bounding box center [523, 298] width 85 height 35
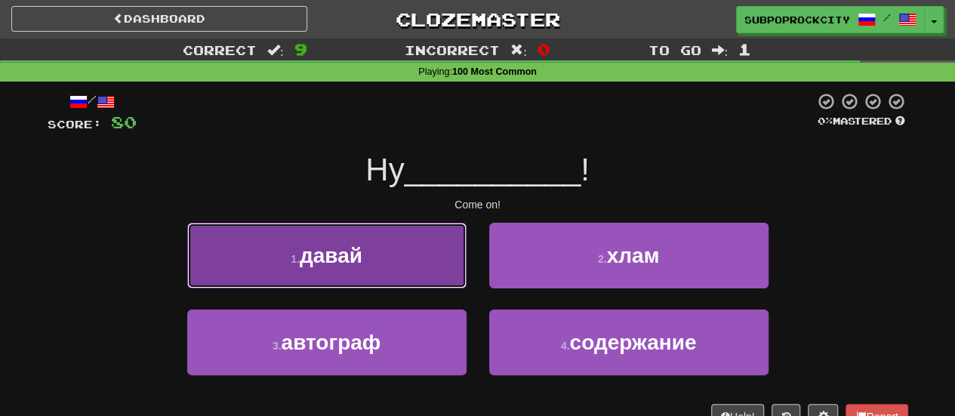
click at [421, 268] on button "1 . давай" at bounding box center [326, 256] width 279 height 66
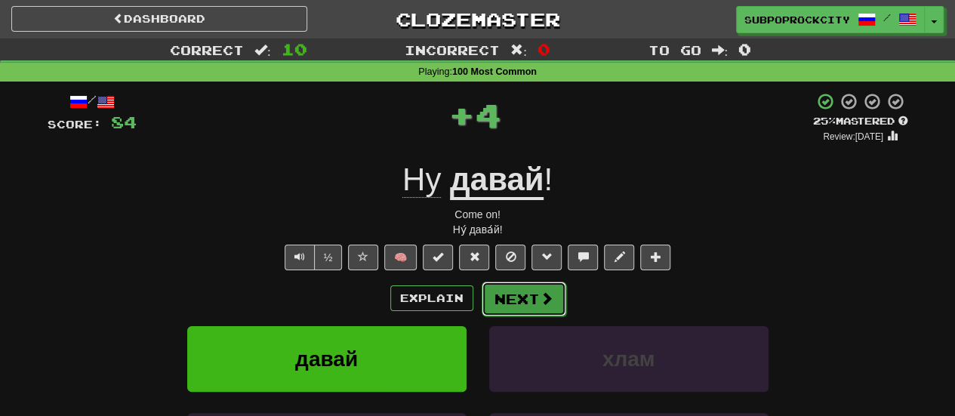
click at [497, 285] on button "Next" at bounding box center [523, 298] width 85 height 35
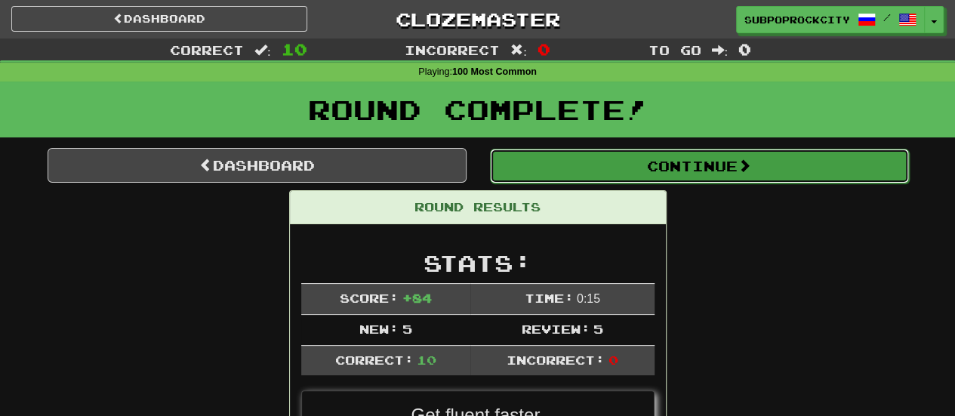
click at [542, 181] on button "Continue" at bounding box center [699, 166] width 419 height 35
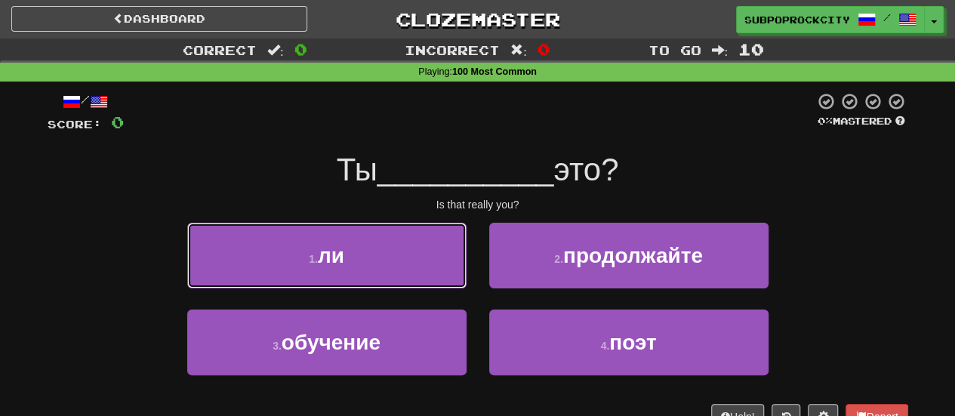
drag, startPoint x: 407, startPoint y: 270, endPoint x: 421, endPoint y: 272, distance: 13.8
click at [409, 272] on button "1 . ли" at bounding box center [326, 256] width 279 height 66
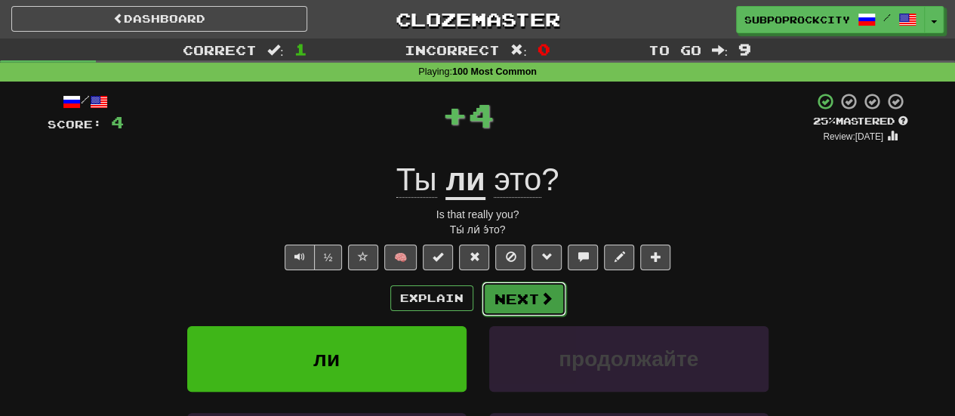
click at [505, 292] on button "Next" at bounding box center [523, 298] width 85 height 35
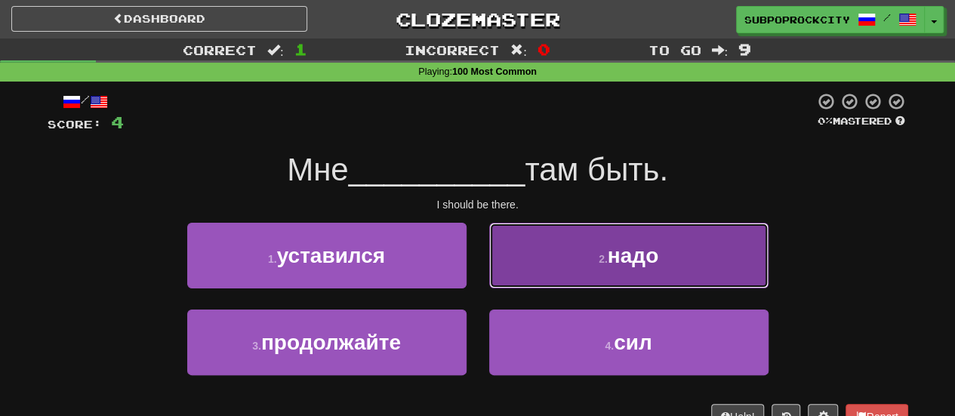
click at [506, 267] on button "2 . надо" at bounding box center [628, 256] width 279 height 66
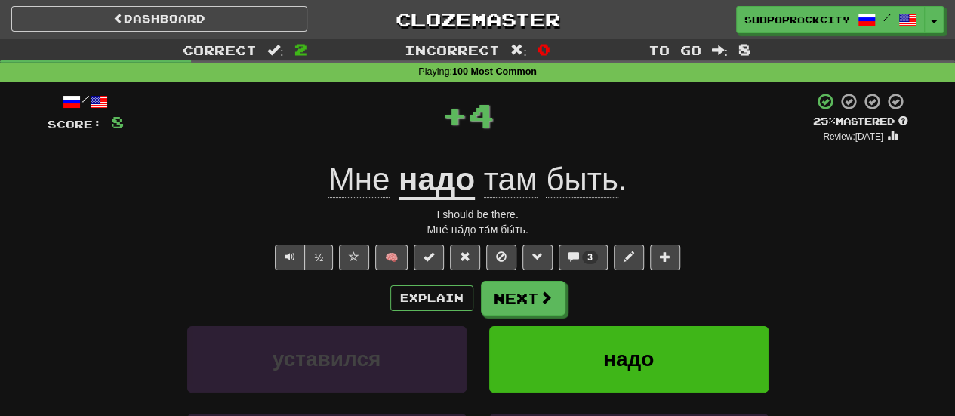
click at [506, 288] on button "Next" at bounding box center [523, 298] width 85 height 35
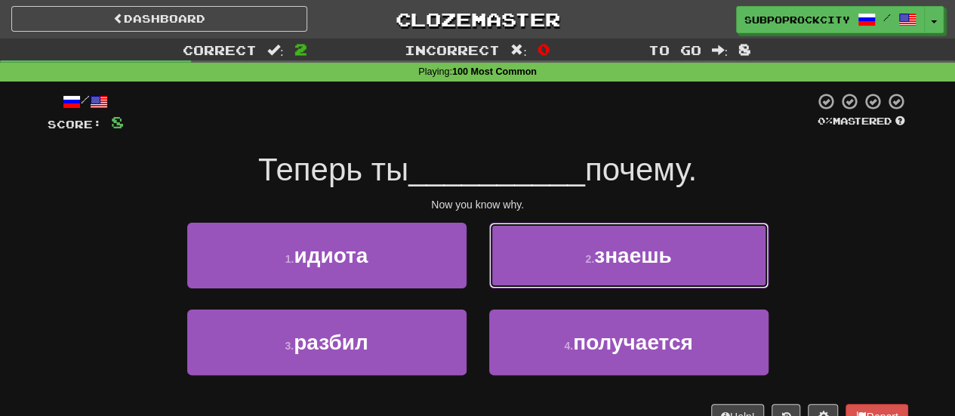
click at [508, 274] on button "2 . знаешь" at bounding box center [628, 256] width 279 height 66
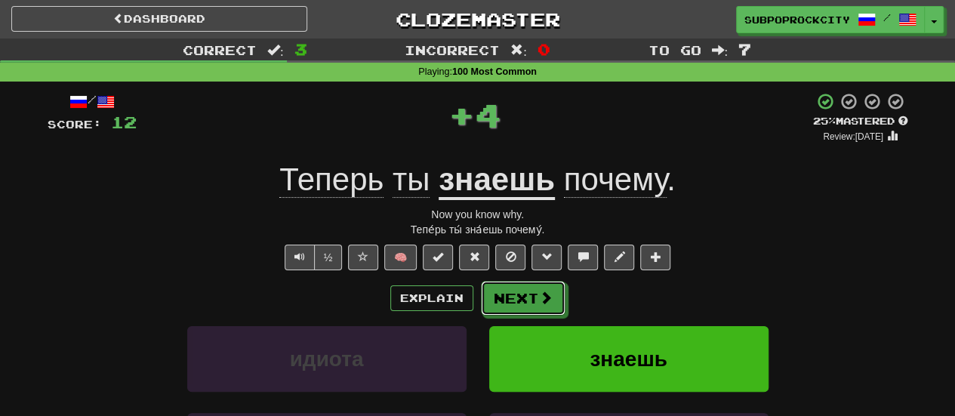
click at [511, 296] on button "Next" at bounding box center [523, 298] width 85 height 35
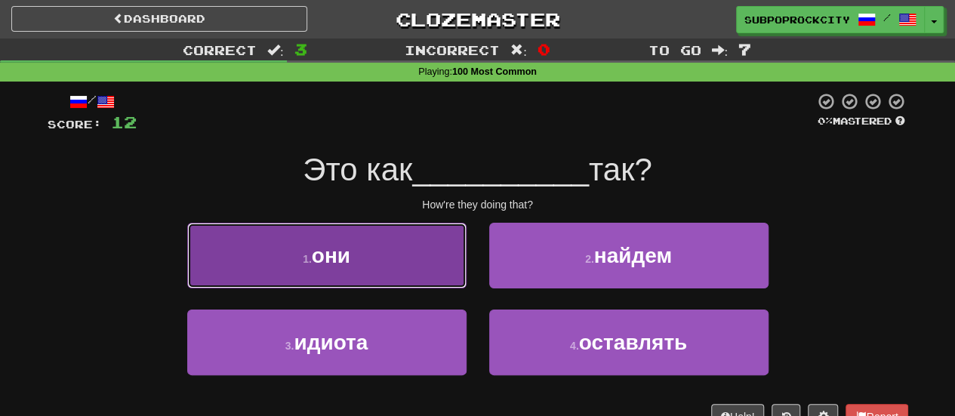
click at [392, 281] on button "1 . они" at bounding box center [326, 256] width 279 height 66
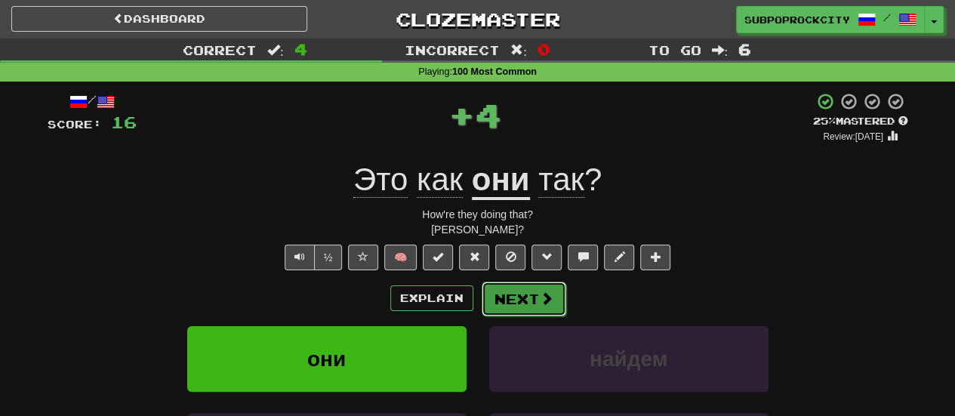
click at [510, 312] on button "Next" at bounding box center [523, 298] width 85 height 35
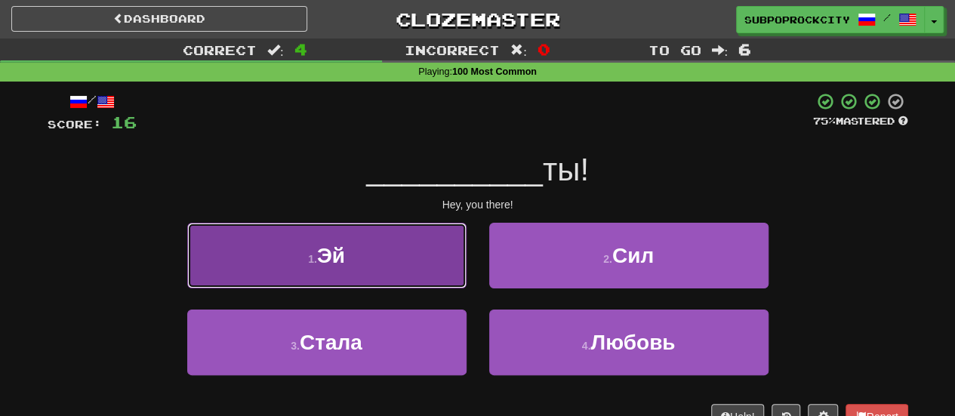
click at [444, 275] on button "1 . Эй" at bounding box center [326, 256] width 279 height 66
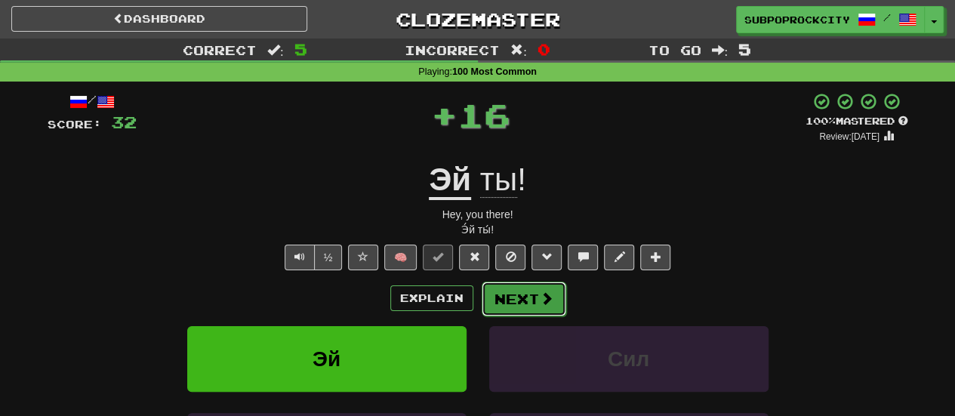
click at [499, 286] on button "Next" at bounding box center [523, 298] width 85 height 35
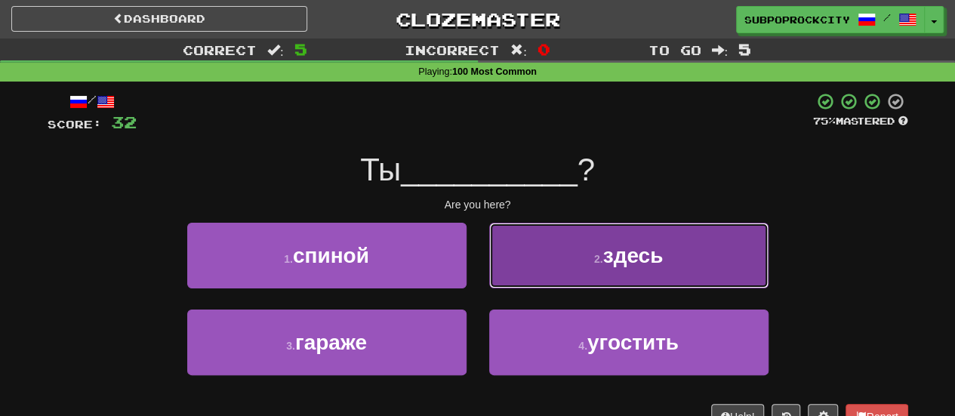
click at [515, 275] on button "2 . здесь" at bounding box center [628, 256] width 279 height 66
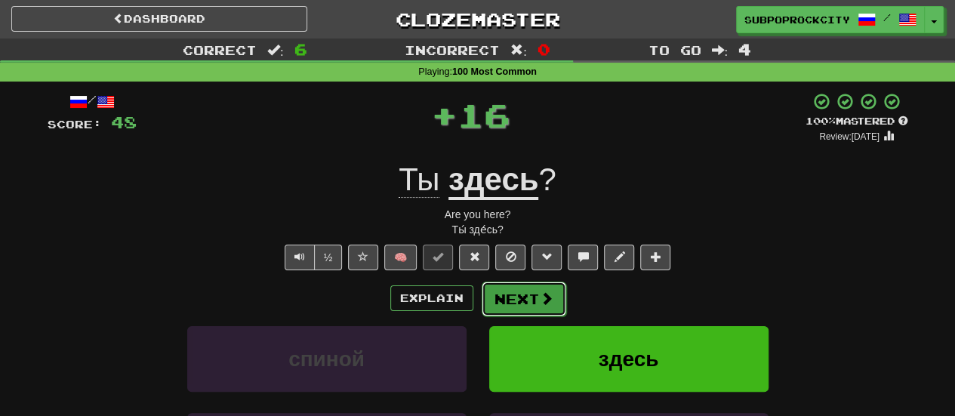
click at [513, 289] on button "Next" at bounding box center [523, 298] width 85 height 35
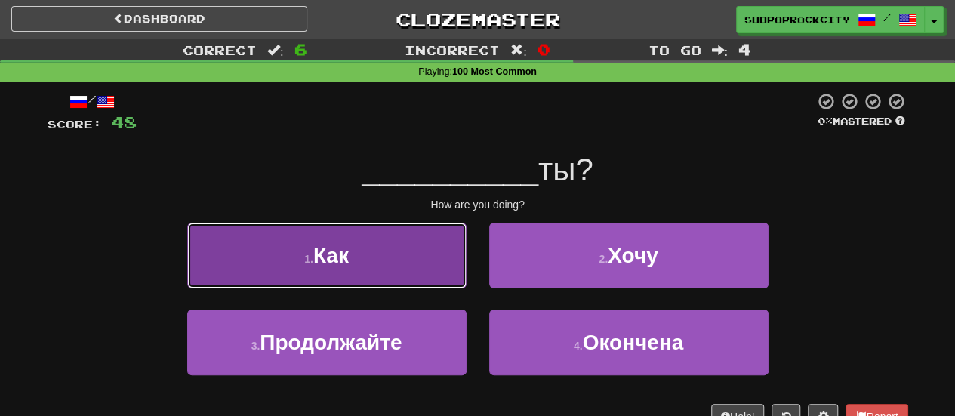
click at [434, 272] on button "1 . Как" at bounding box center [326, 256] width 279 height 66
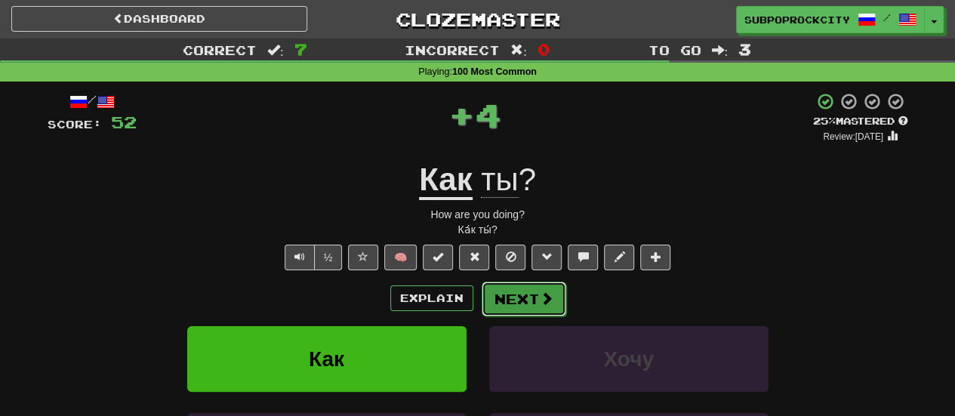
click at [531, 297] on button "Next" at bounding box center [523, 298] width 85 height 35
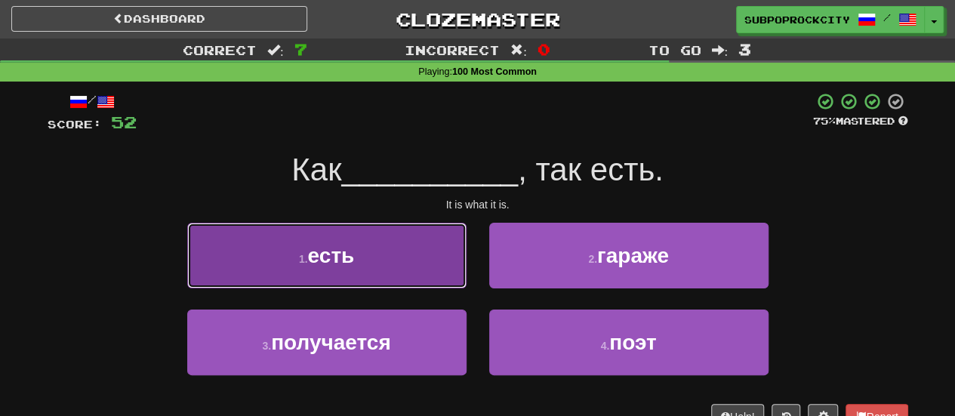
drag, startPoint x: 404, startPoint y: 269, endPoint x: 474, endPoint y: 278, distance: 69.9
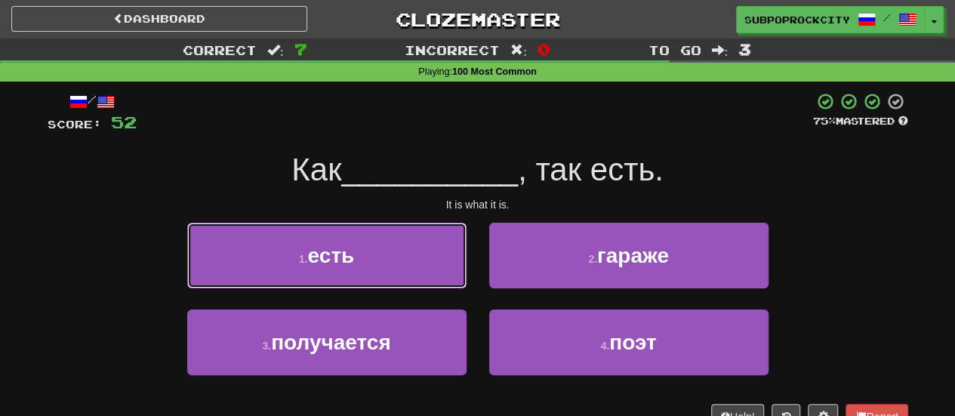
click at [405, 269] on button "1 . есть" at bounding box center [326, 256] width 279 height 66
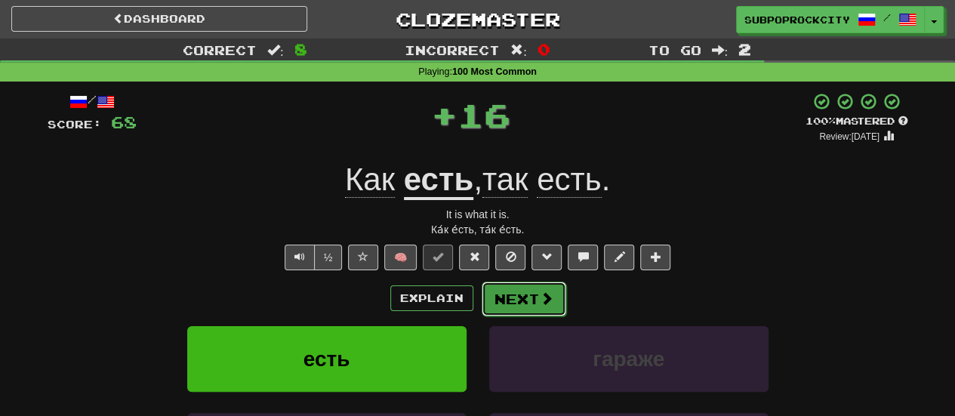
click at [515, 292] on button "Next" at bounding box center [523, 298] width 85 height 35
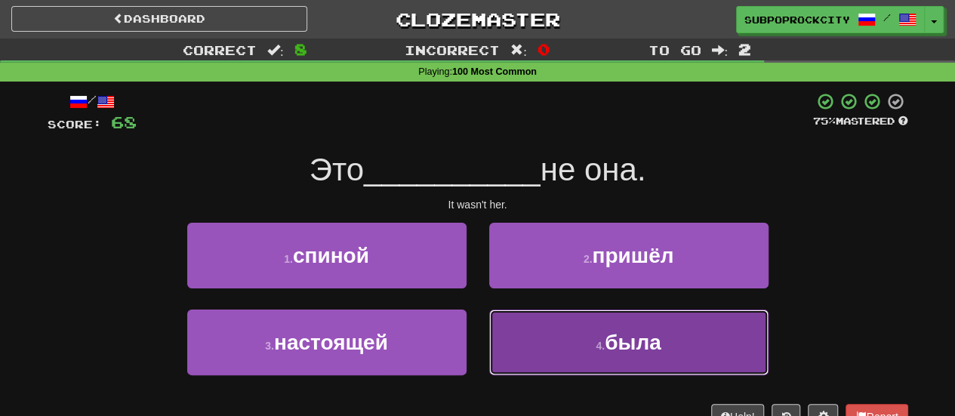
click at [503, 319] on button "4 . была" at bounding box center [628, 342] width 279 height 66
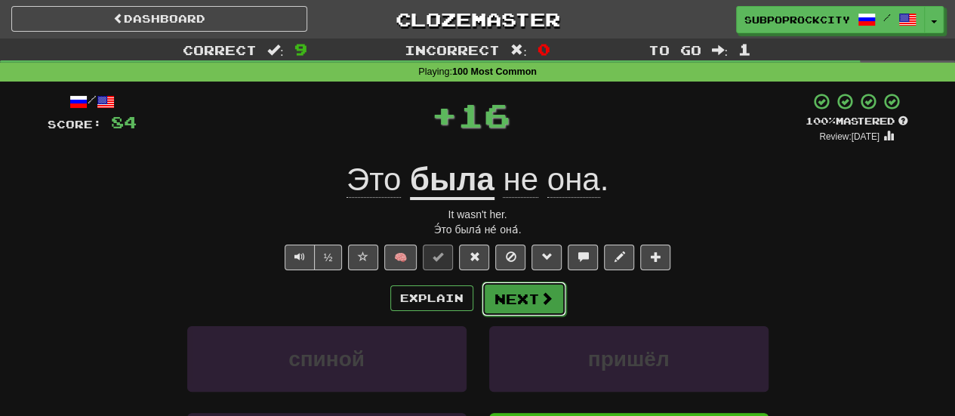
click at [503, 293] on button "Next" at bounding box center [523, 298] width 85 height 35
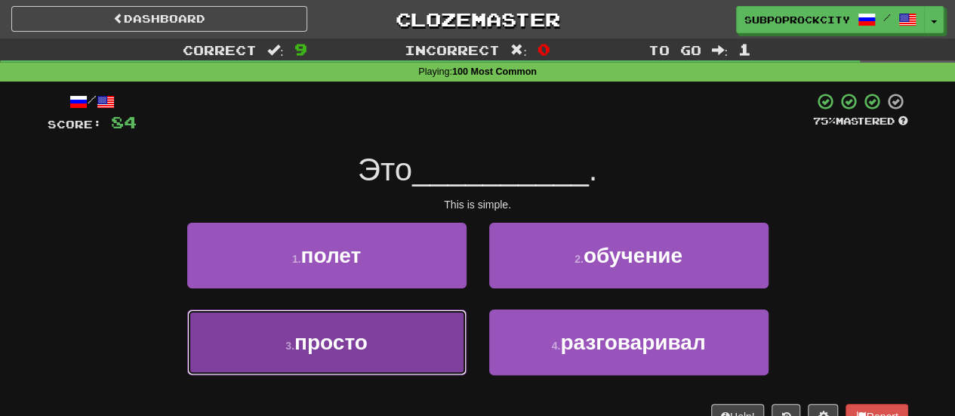
click at [451, 324] on button "3 . просто" at bounding box center [326, 342] width 279 height 66
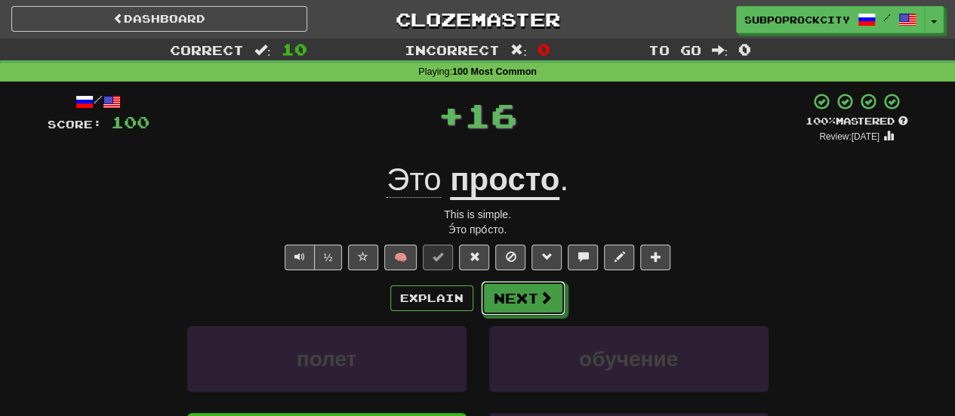
click at [508, 291] on button "Next" at bounding box center [523, 298] width 85 height 35
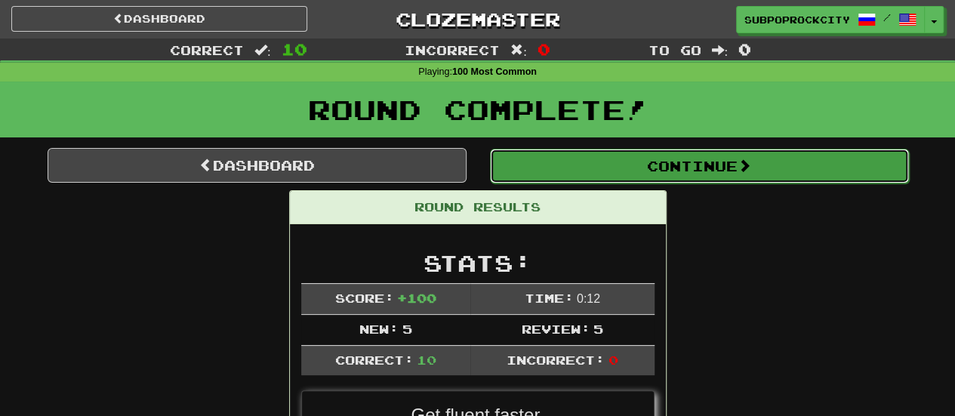
click at [534, 174] on button "Continue" at bounding box center [699, 166] width 419 height 35
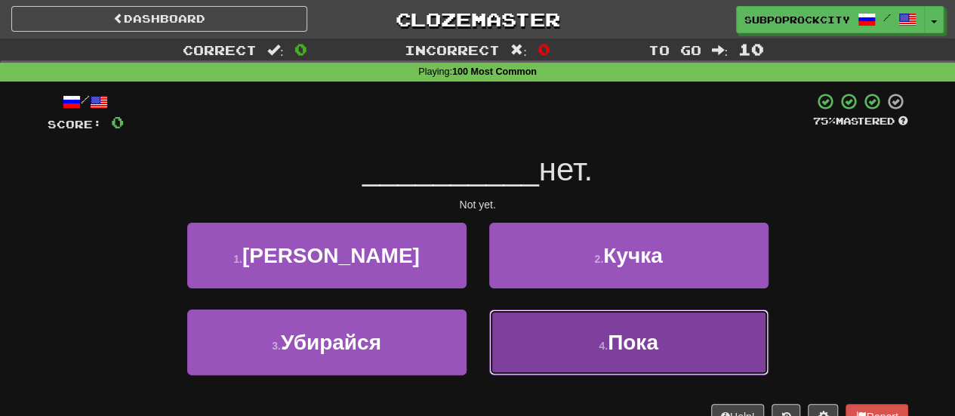
click at [526, 314] on button "4 . Пока" at bounding box center [628, 342] width 279 height 66
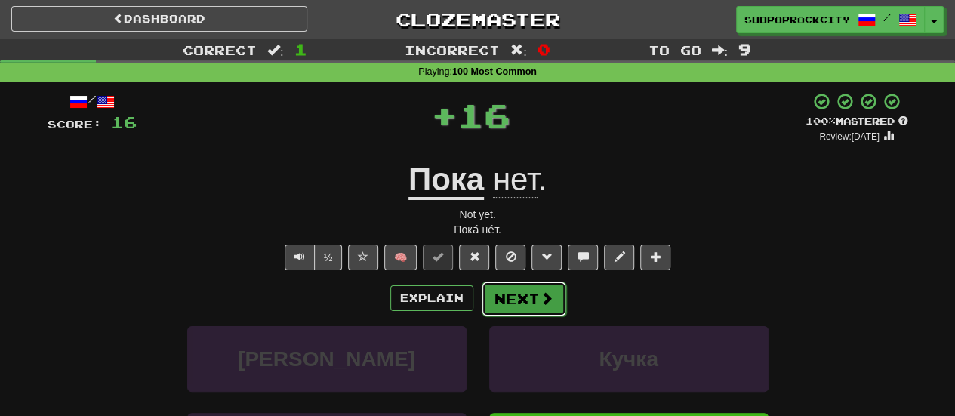
click at [525, 297] on button "Next" at bounding box center [523, 298] width 85 height 35
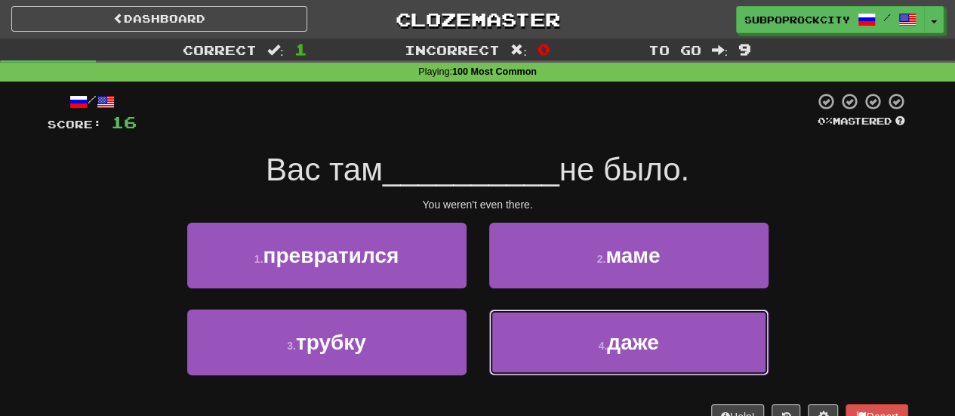
click at [525, 321] on button "4 . даже" at bounding box center [628, 342] width 279 height 66
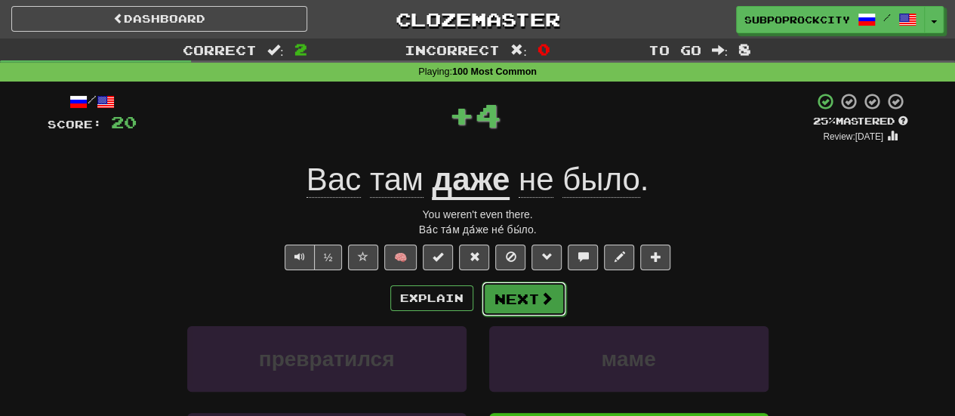
click at [526, 295] on button "Next" at bounding box center [523, 298] width 85 height 35
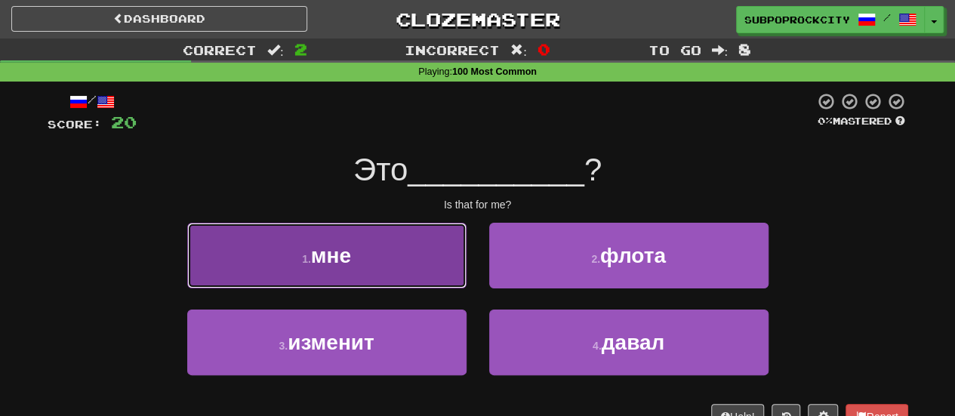
click at [383, 269] on button "1 . мне" at bounding box center [326, 256] width 279 height 66
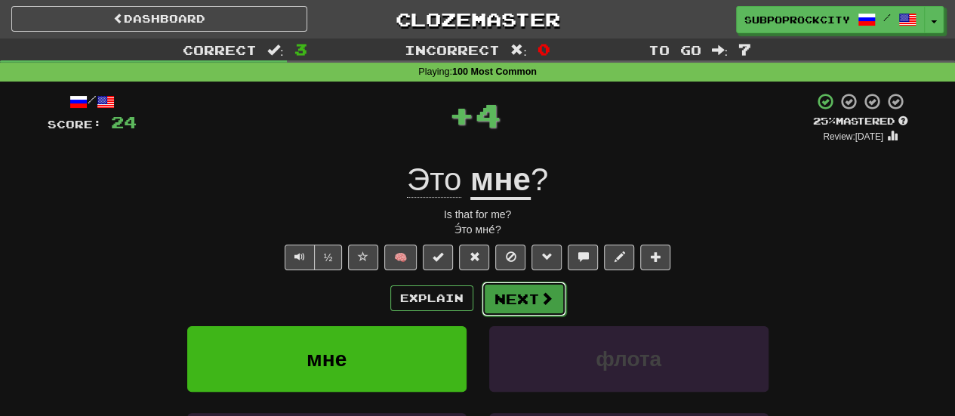
click at [524, 292] on button "Next" at bounding box center [523, 298] width 85 height 35
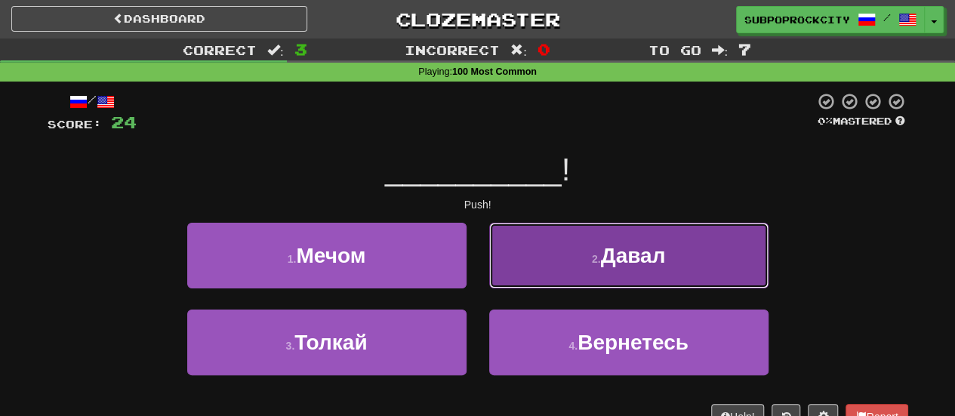
click at [513, 281] on button "2 . Давал" at bounding box center [628, 256] width 279 height 66
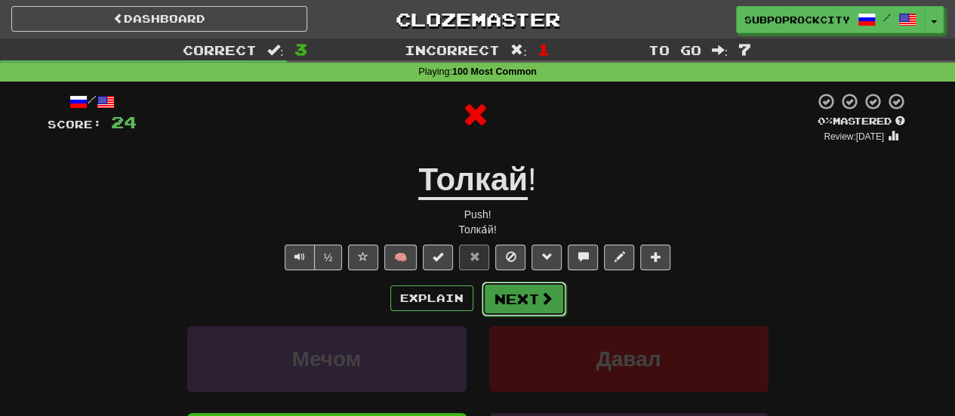
click at [506, 294] on button "Next" at bounding box center [523, 298] width 85 height 35
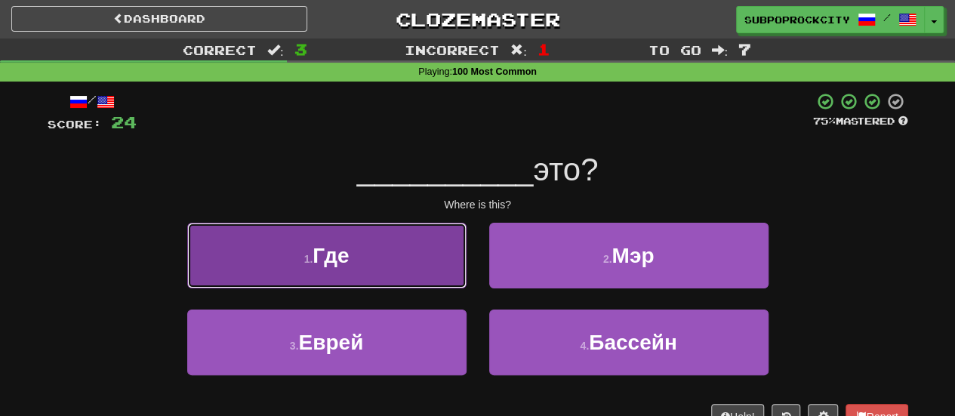
click at [437, 275] on button "1 . Где" at bounding box center [326, 256] width 279 height 66
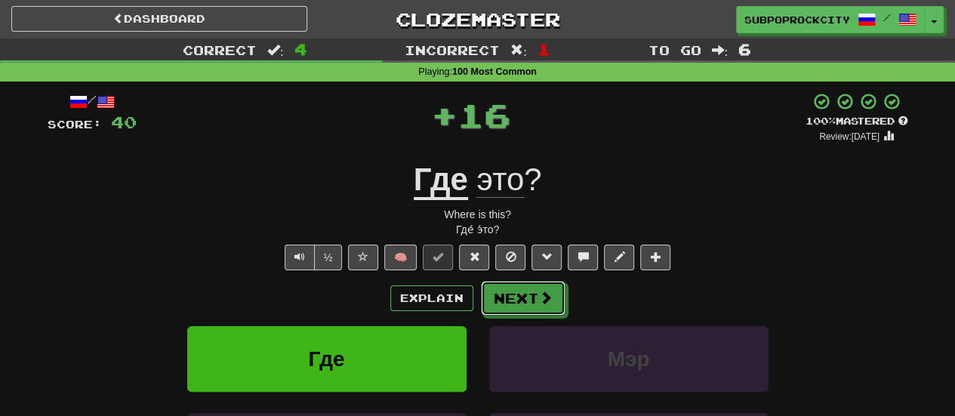
click at [527, 300] on button "Next" at bounding box center [523, 298] width 85 height 35
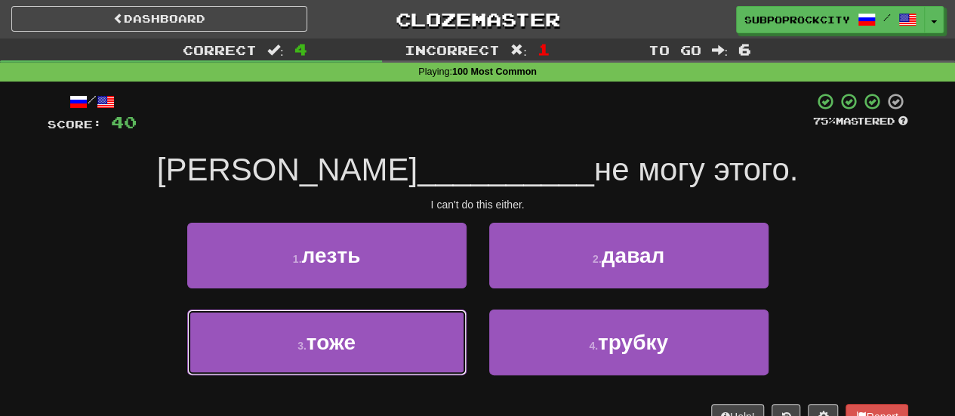
drag, startPoint x: 441, startPoint y: 322, endPoint x: 472, endPoint y: 315, distance: 31.8
click at [447, 322] on button "3 . тоже" at bounding box center [326, 342] width 279 height 66
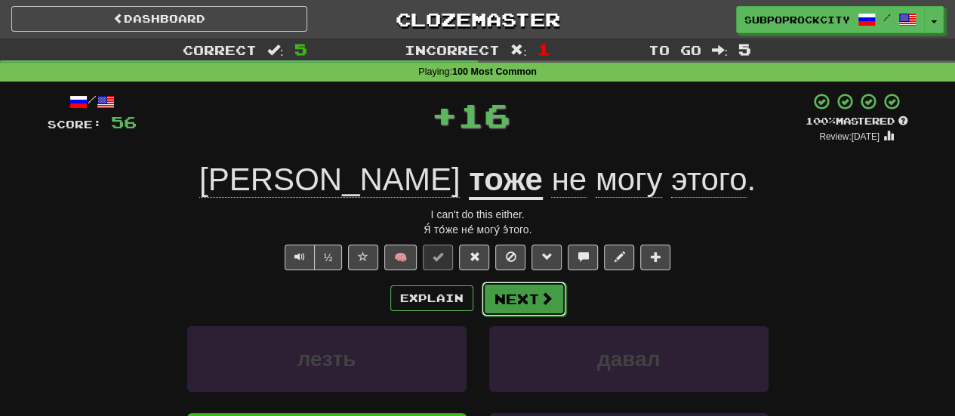
click at [507, 301] on button "Next" at bounding box center [523, 298] width 85 height 35
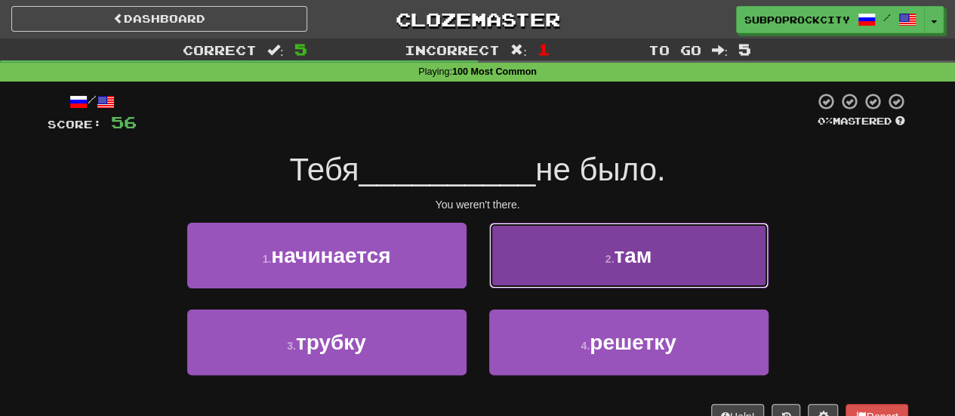
click at [506, 278] on button "2 . там" at bounding box center [628, 256] width 279 height 66
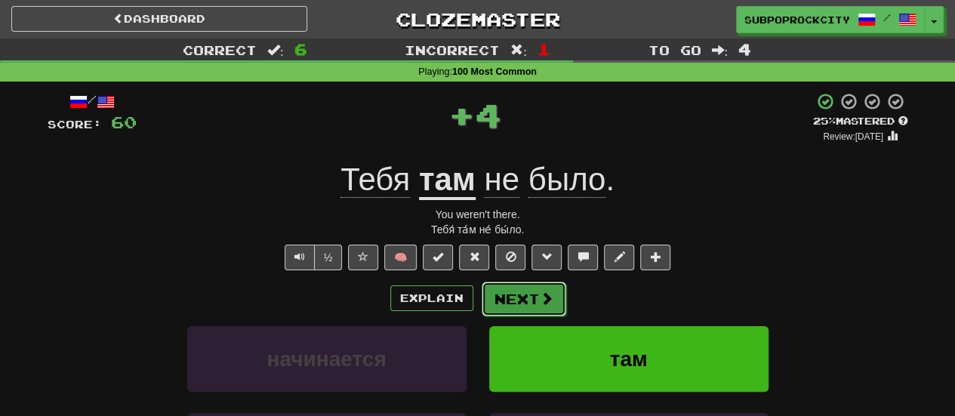
click at [504, 298] on button "Next" at bounding box center [523, 298] width 85 height 35
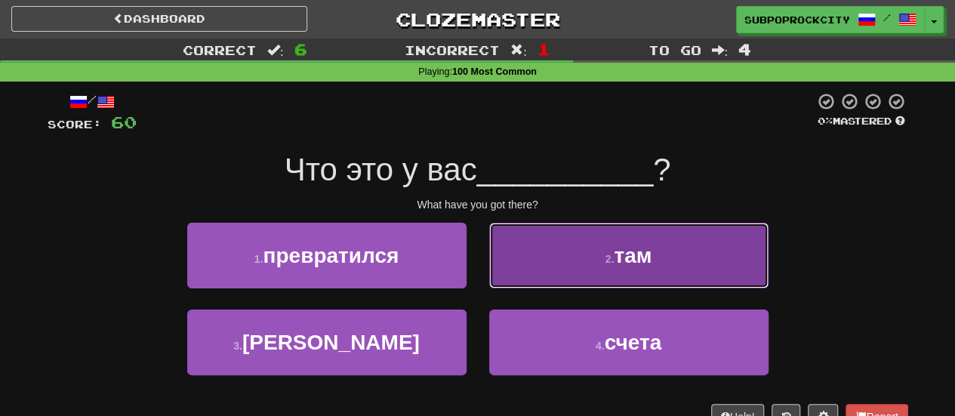
click at [504, 285] on button "2 . там" at bounding box center [628, 256] width 279 height 66
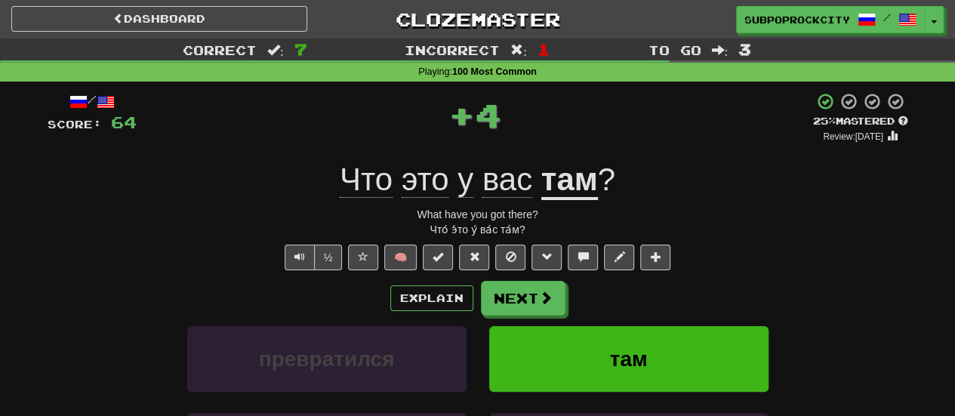
click at [501, 294] on button "Next" at bounding box center [523, 298] width 85 height 35
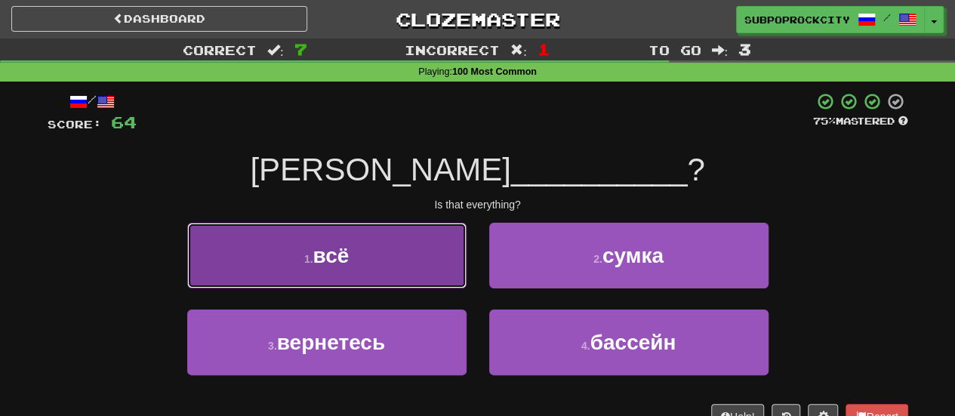
click at [441, 278] on button "1 . всё" at bounding box center [326, 256] width 279 height 66
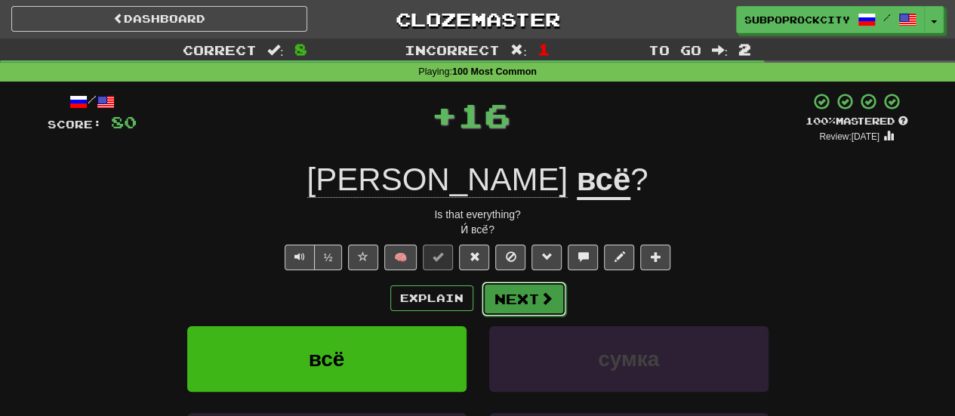
click at [502, 293] on button "Next" at bounding box center [523, 298] width 85 height 35
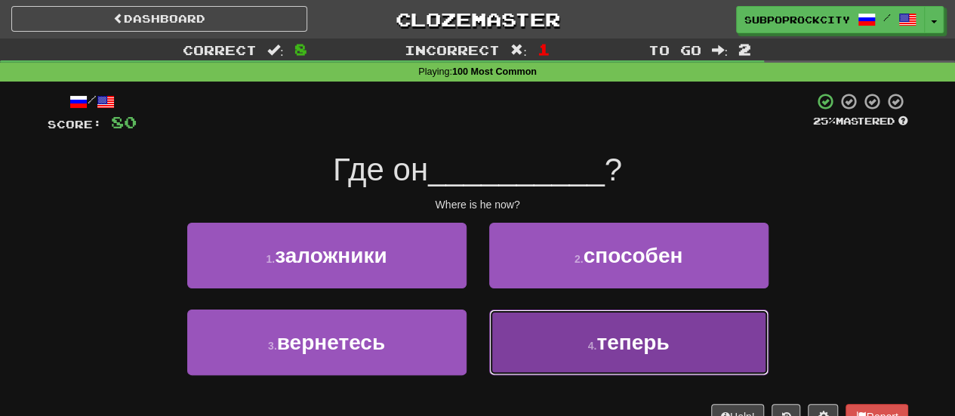
click at [500, 319] on button "4 . теперь" at bounding box center [628, 342] width 279 height 66
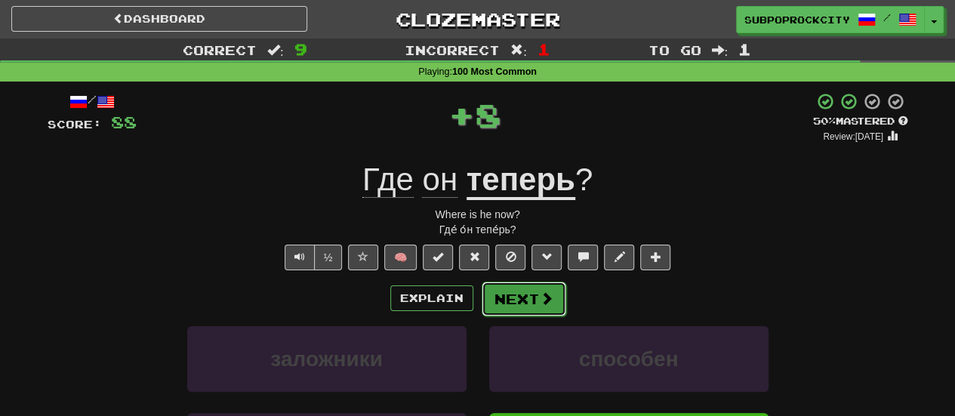
click at [500, 300] on button "Next" at bounding box center [523, 298] width 85 height 35
